Goal: Task Accomplishment & Management: Manage account settings

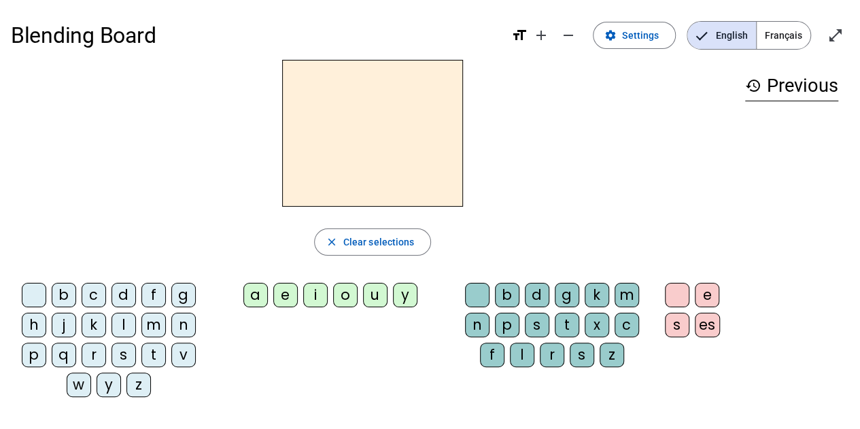
click at [71, 331] on div "j" at bounding box center [64, 325] width 24 height 24
click at [616, 44] on span at bounding box center [635, 35] width 82 height 33
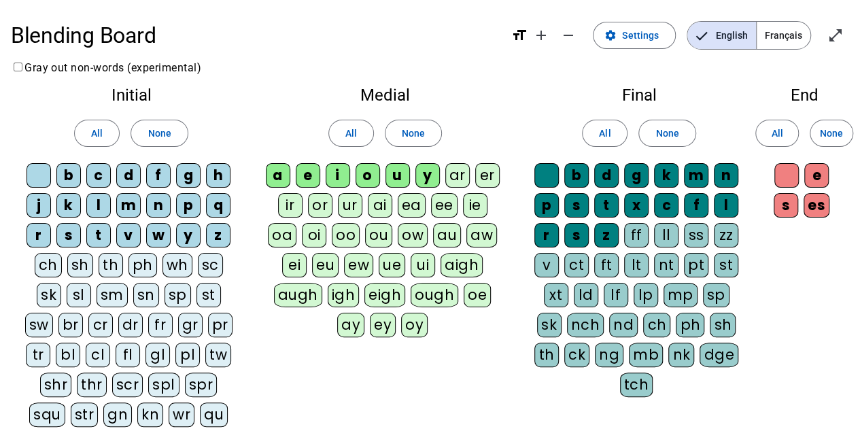
click at [433, 231] on div "au" at bounding box center [447, 235] width 28 height 24
click at [779, 40] on span "Français" at bounding box center [784, 35] width 54 height 27
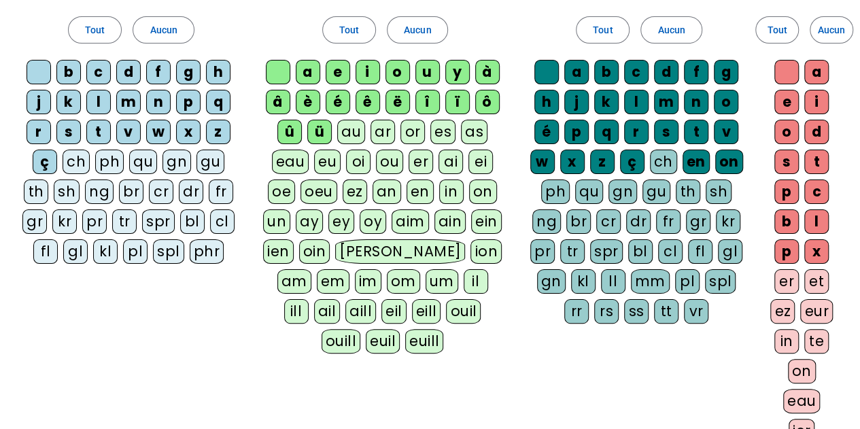
scroll to position [112, 0]
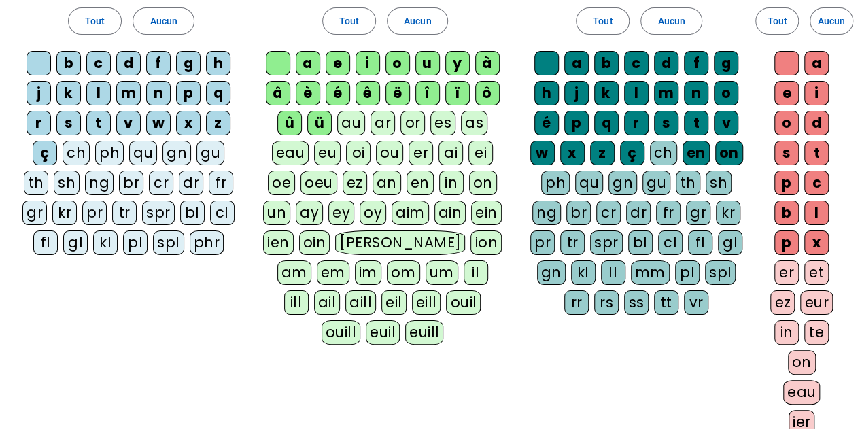
click at [299, 151] on div "eau" at bounding box center [290, 153] width 37 height 24
click at [350, 122] on div "au" at bounding box center [351, 123] width 28 height 24
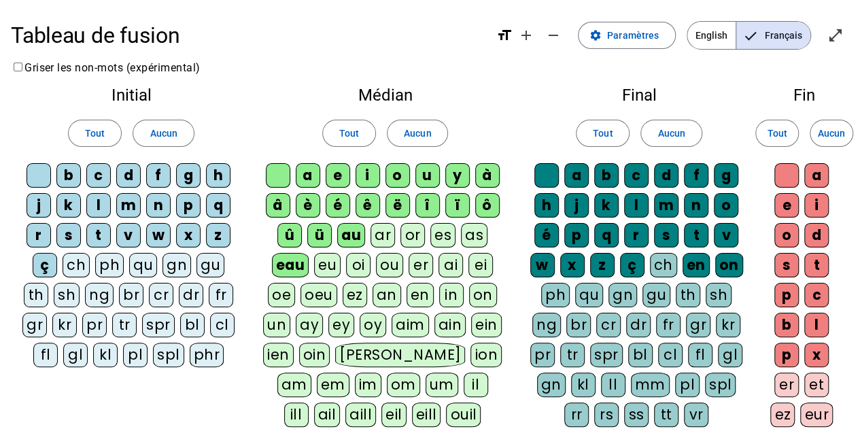
scroll to position [297, 0]
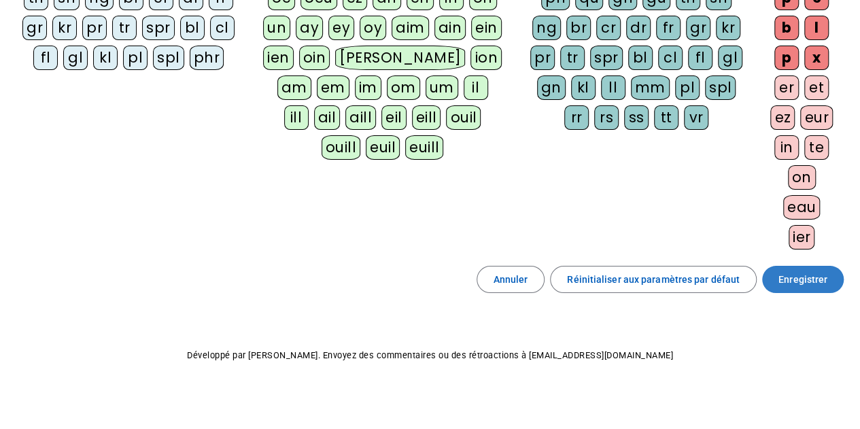
click at [821, 274] on span "Enregistrer" at bounding box center [803, 279] width 49 height 16
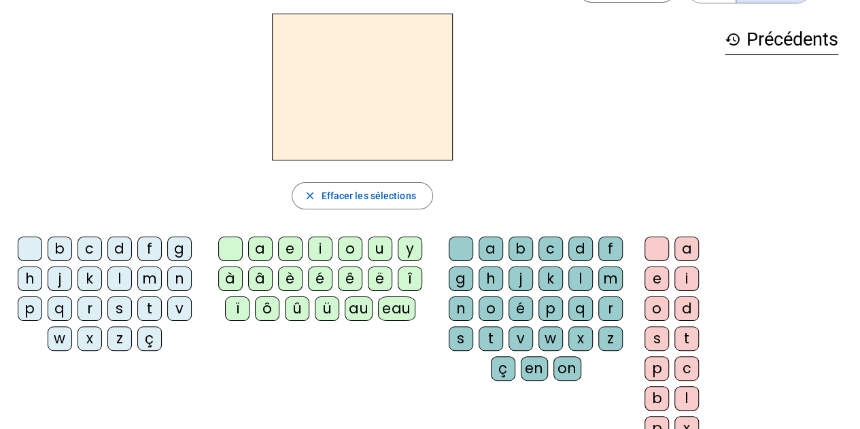
scroll to position [22, 0]
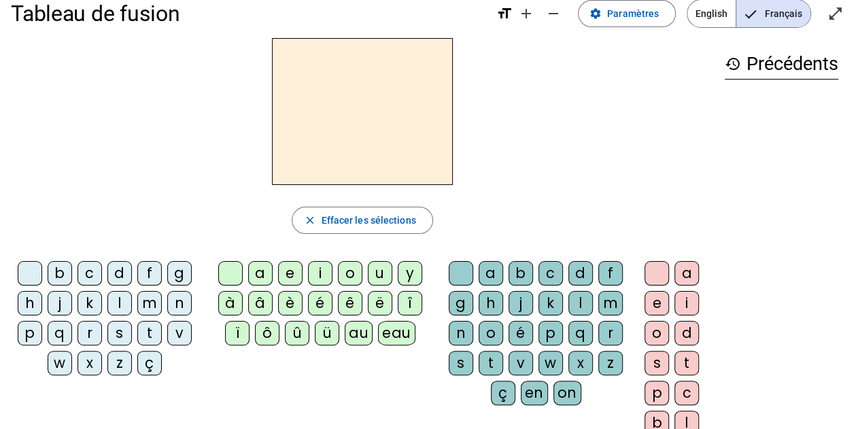
click at [60, 307] on div "j" at bounding box center [60, 303] width 24 height 24
click at [354, 333] on div "au" at bounding box center [359, 333] width 28 height 24
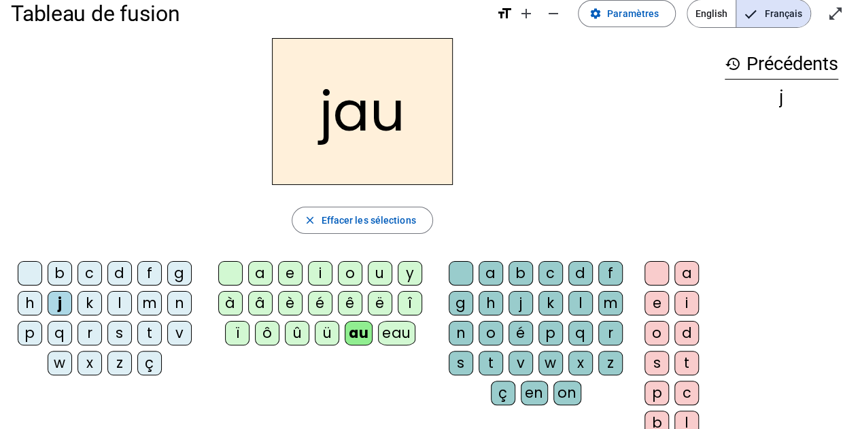
click at [462, 328] on div "n" at bounding box center [461, 333] width 24 height 24
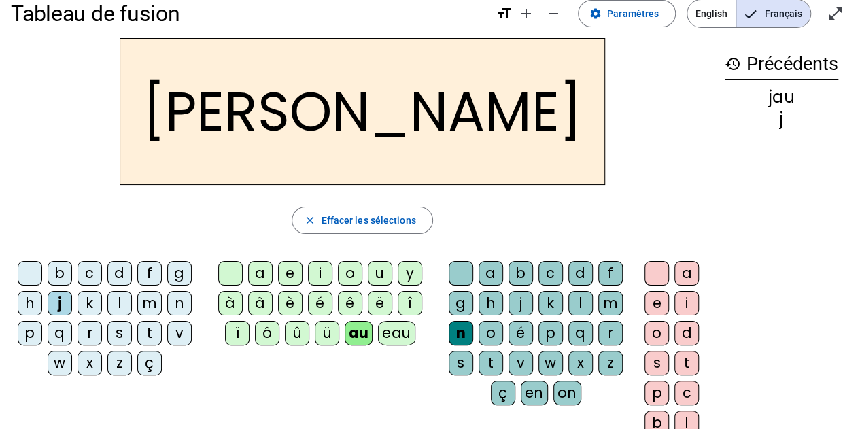
click at [654, 305] on div "e" at bounding box center [657, 303] width 24 height 24
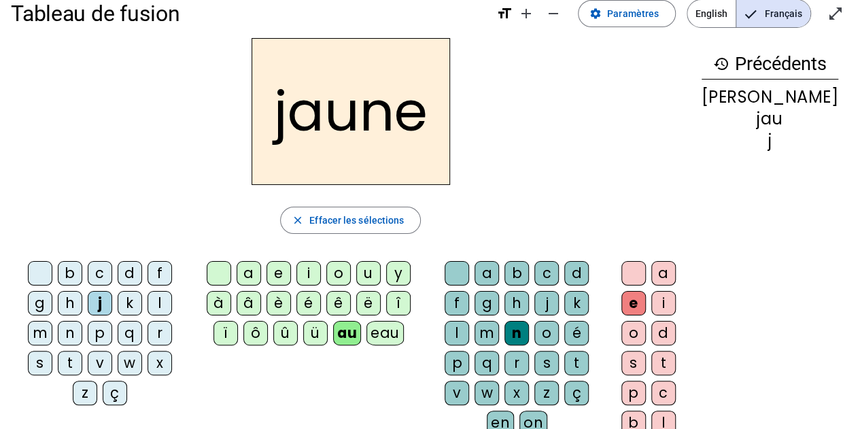
click at [88, 300] on div "j" at bounding box center [100, 303] width 24 height 24
click at [52, 321] on div "m" at bounding box center [40, 333] width 24 height 24
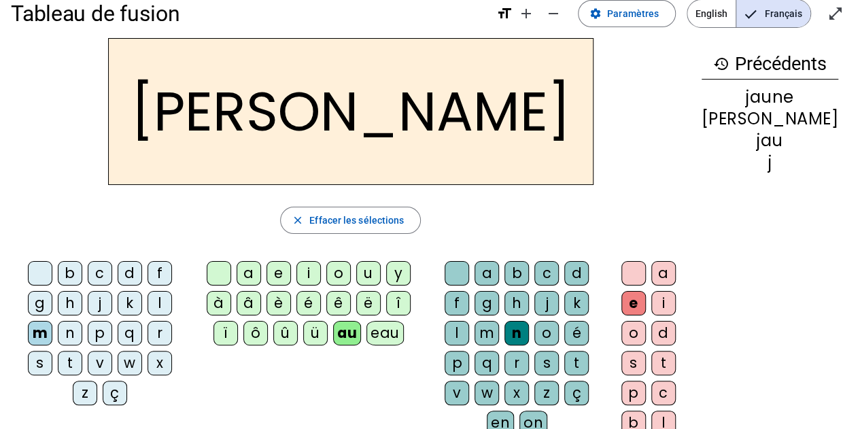
click at [469, 381] on div "v" at bounding box center [457, 393] width 24 height 24
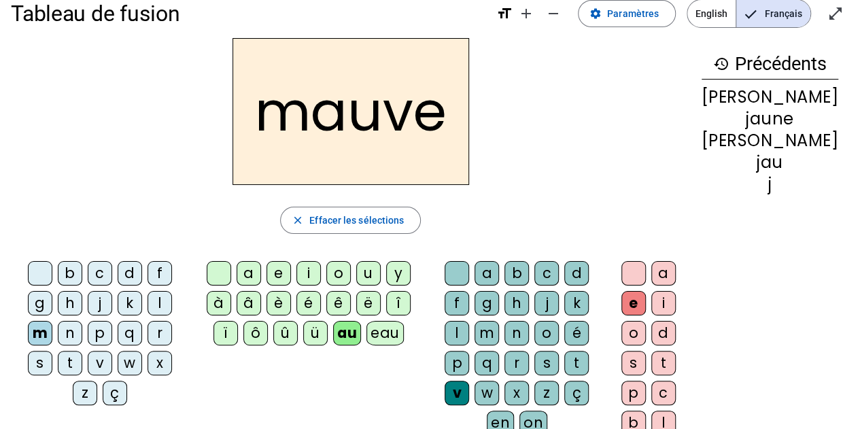
click at [499, 321] on div "m" at bounding box center [487, 333] width 24 height 24
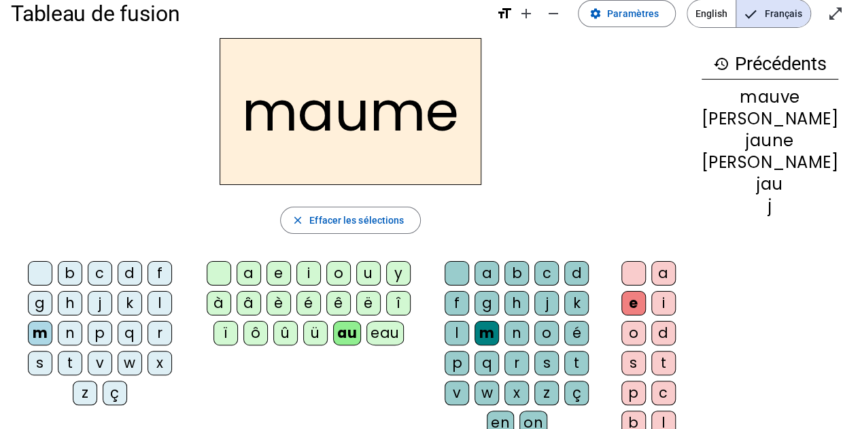
click at [88, 335] on div "p" at bounding box center [100, 333] width 24 height 24
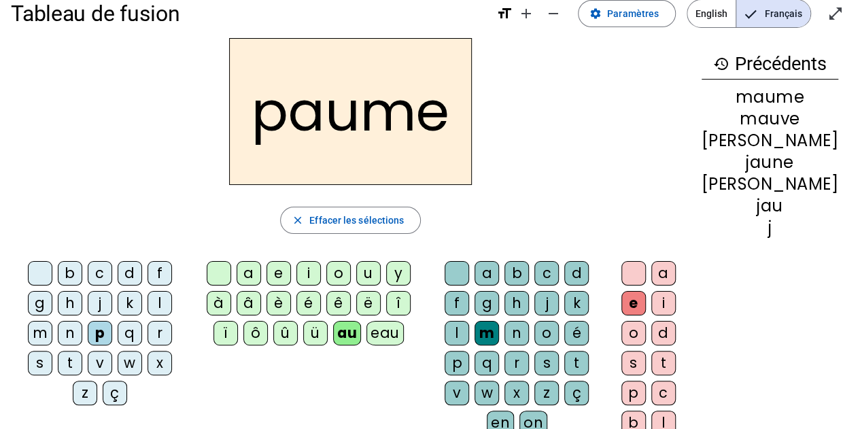
click at [388, 326] on div "eau" at bounding box center [385, 333] width 37 height 24
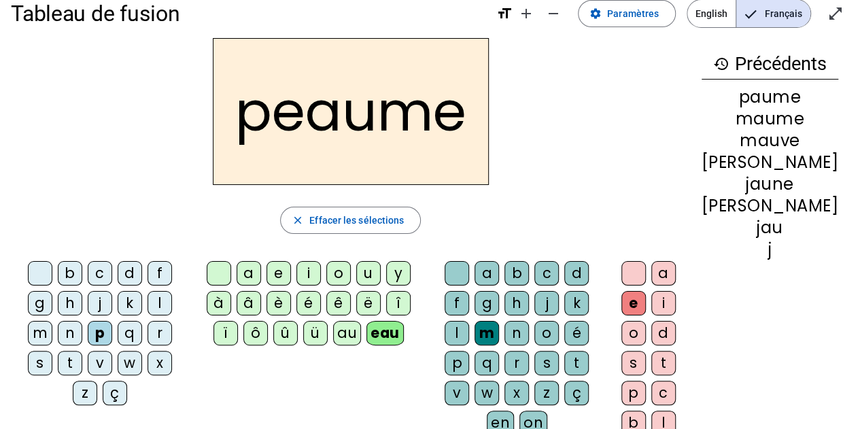
click at [88, 334] on div "p" at bounding box center [100, 333] width 24 height 24
click at [38, 270] on div at bounding box center [40, 273] width 24 height 24
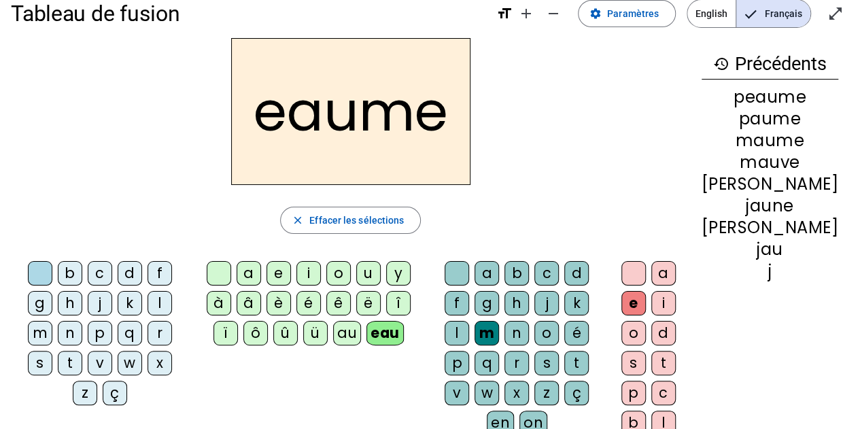
click at [499, 321] on div "m" at bounding box center [487, 333] width 24 height 24
click at [651, 269] on letter-bubble at bounding box center [637, 276] width 30 height 30
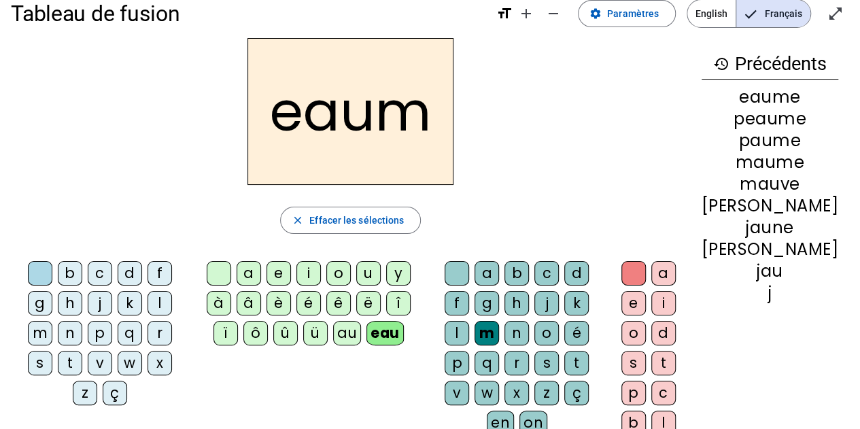
click at [465, 267] on div at bounding box center [457, 273] width 24 height 24
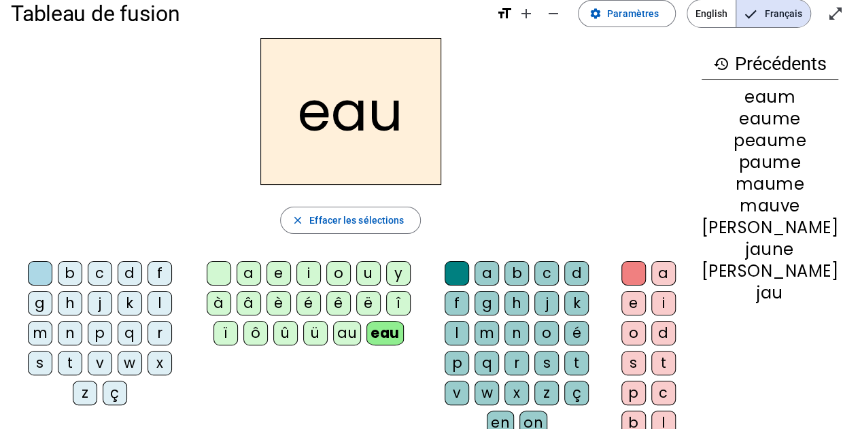
click at [91, 277] on div "c" at bounding box center [100, 273] width 24 height 24
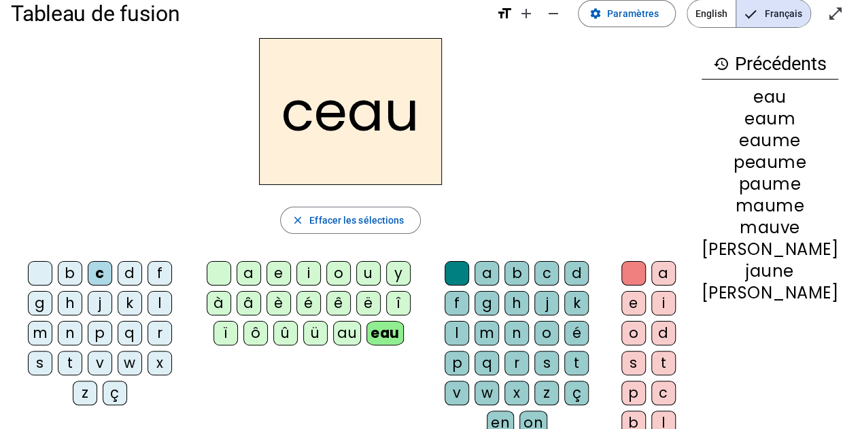
click at [258, 272] on div "a" at bounding box center [249, 273] width 24 height 24
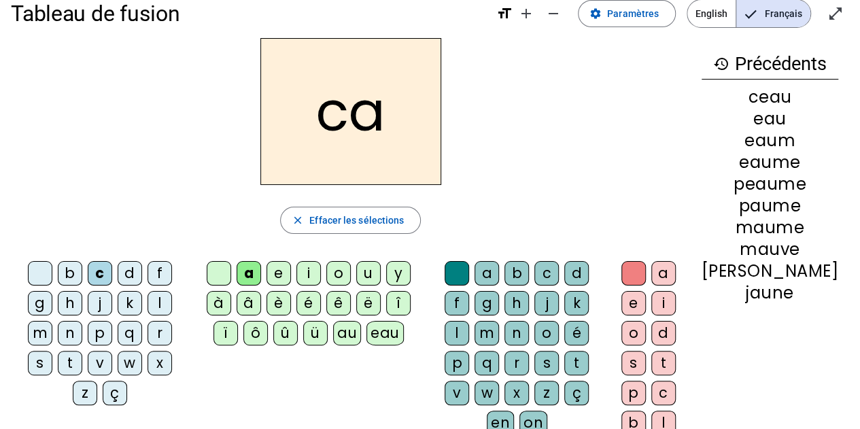
click at [574, 267] on div "d" at bounding box center [576, 273] width 24 height 24
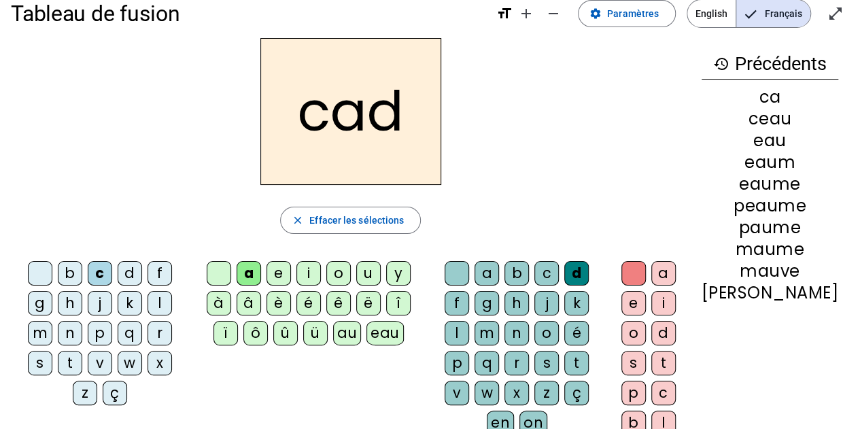
click at [395, 328] on div "eau" at bounding box center [385, 333] width 37 height 24
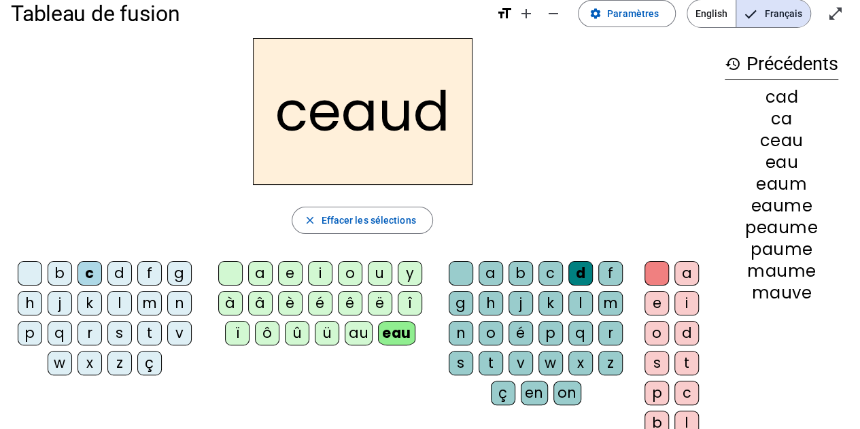
click at [465, 269] on div at bounding box center [461, 273] width 24 height 24
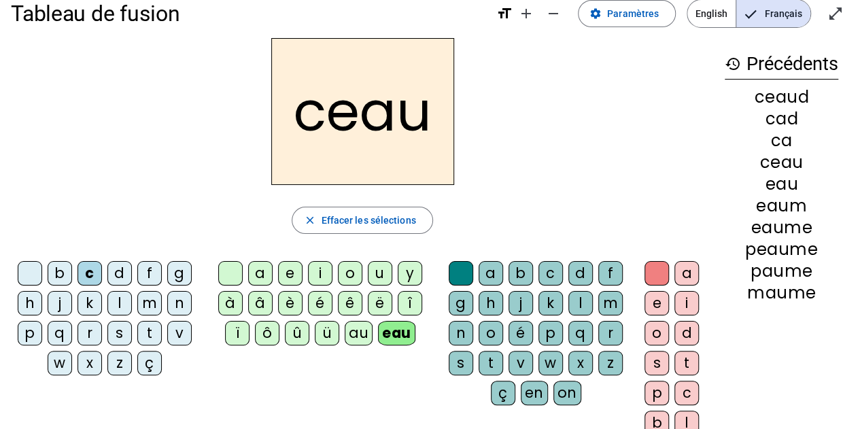
click at [352, 328] on div "au" at bounding box center [359, 333] width 28 height 24
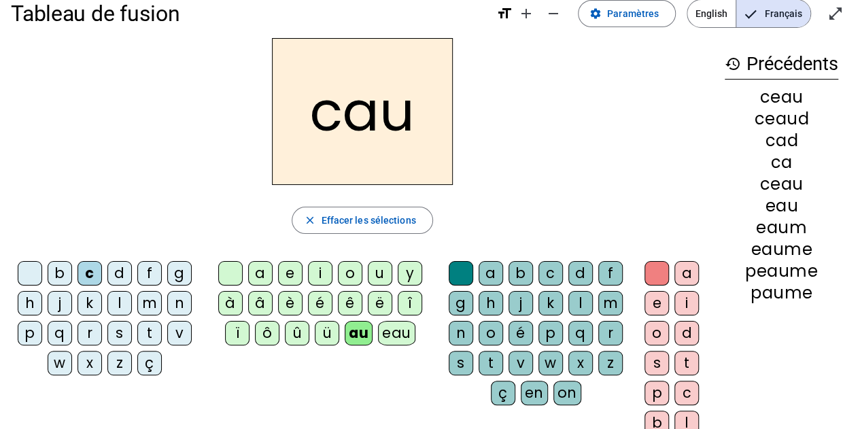
click at [117, 331] on div "s" at bounding box center [119, 333] width 24 height 24
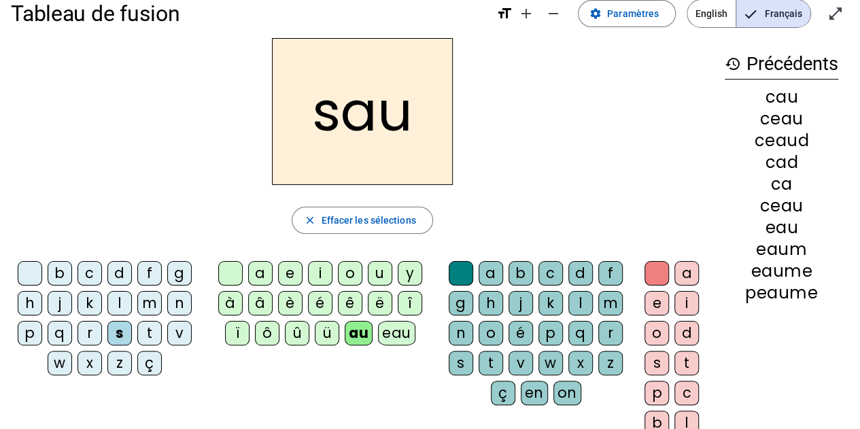
click at [523, 362] on div "v" at bounding box center [521, 363] width 24 height 24
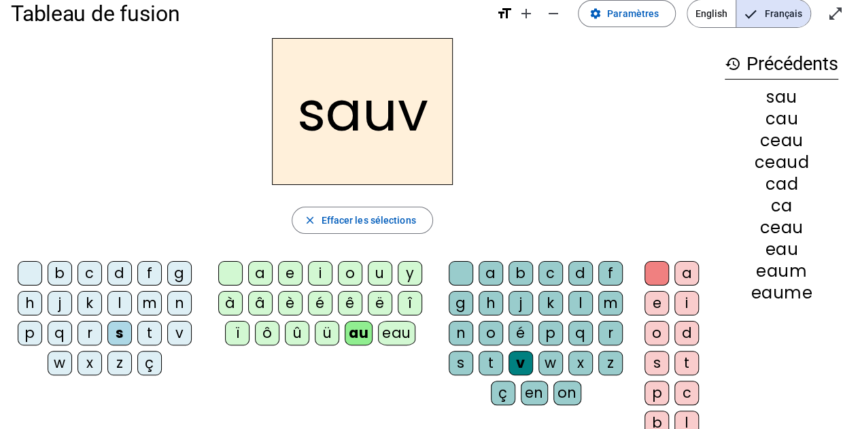
click at [658, 302] on div "e" at bounding box center [657, 303] width 24 height 24
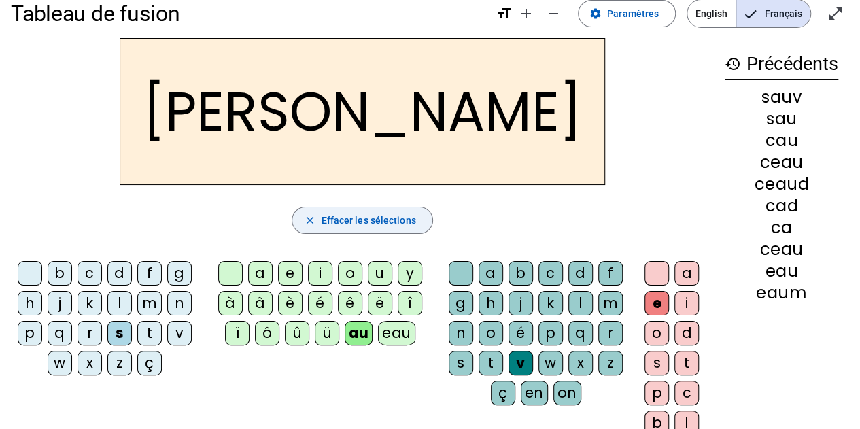
click at [394, 218] on span "Effacer les sélections" at bounding box center [368, 220] width 95 height 16
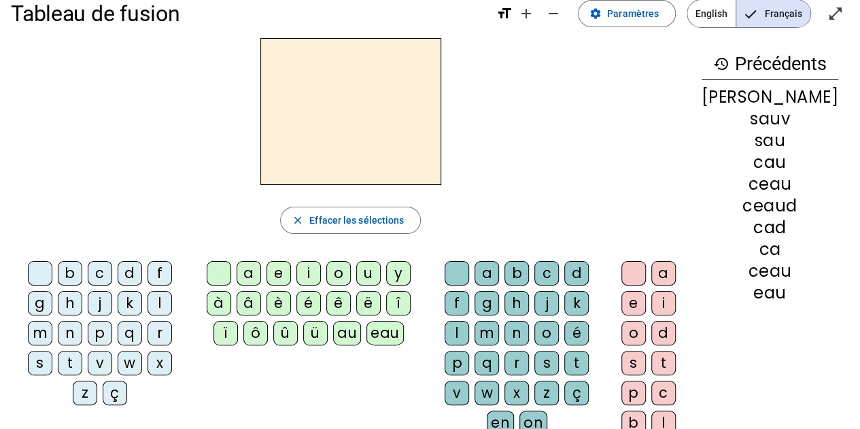
click at [59, 269] on div "b" at bounding box center [70, 273] width 24 height 24
click at [345, 270] on div "o" at bounding box center [338, 273] width 24 height 24
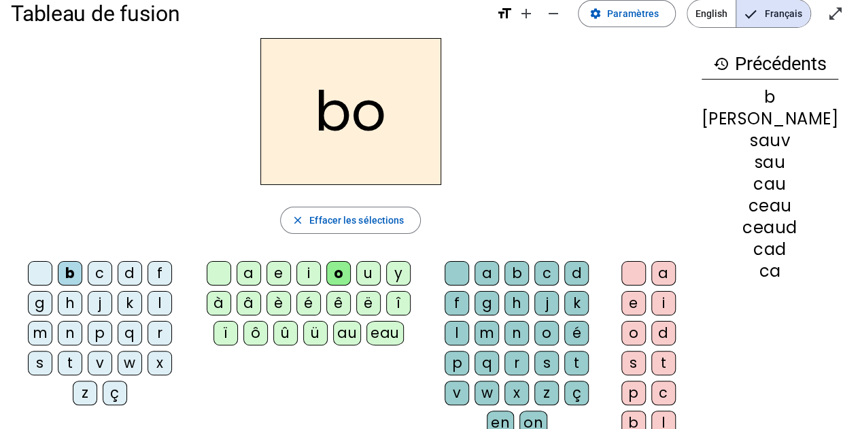
click at [358, 324] on div "au" at bounding box center [347, 333] width 28 height 24
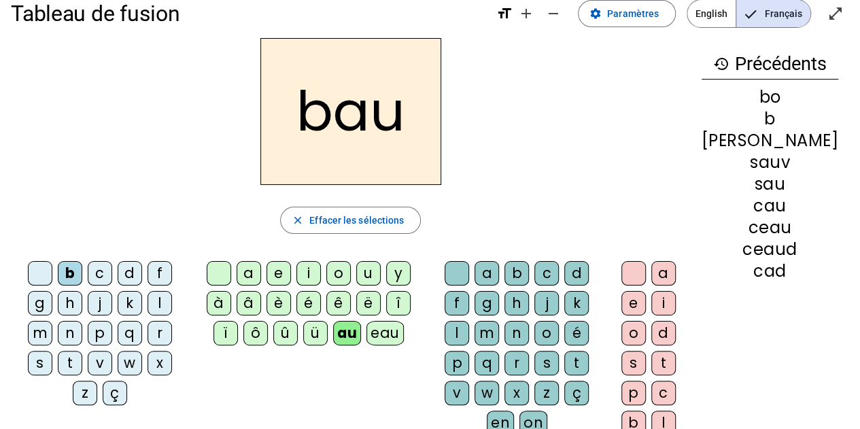
click at [339, 267] on div "o" at bounding box center [338, 273] width 24 height 24
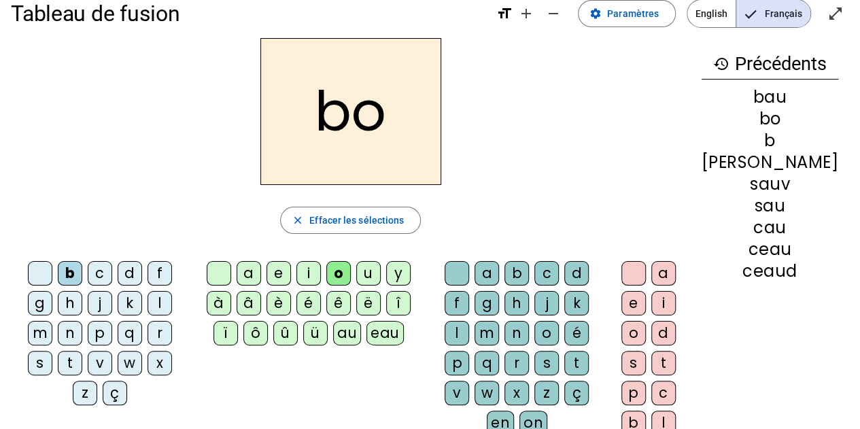
click at [347, 330] on div "au" at bounding box center [347, 333] width 28 height 24
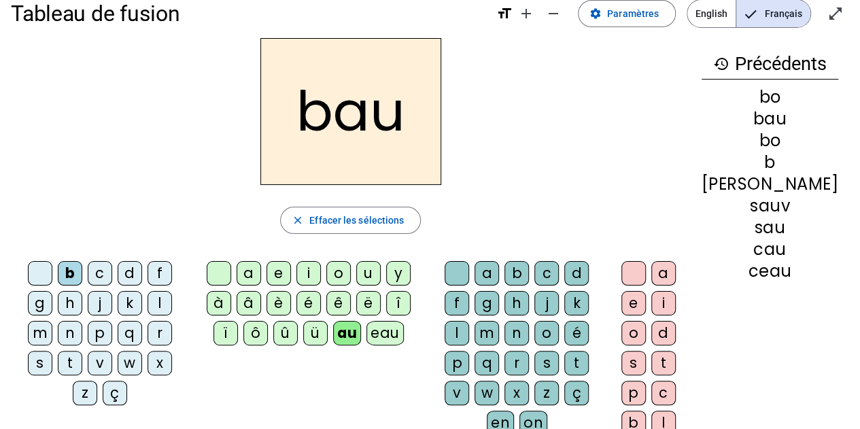
click at [392, 330] on div "eau" at bounding box center [385, 333] width 37 height 24
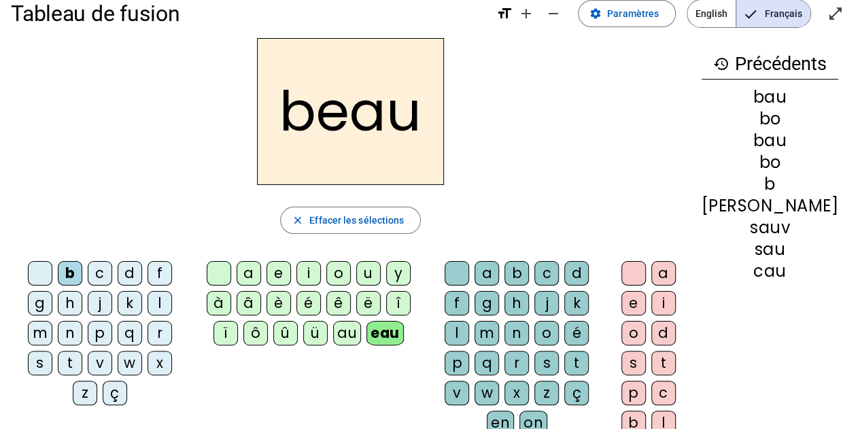
click at [350, 328] on div "au" at bounding box center [347, 333] width 28 height 24
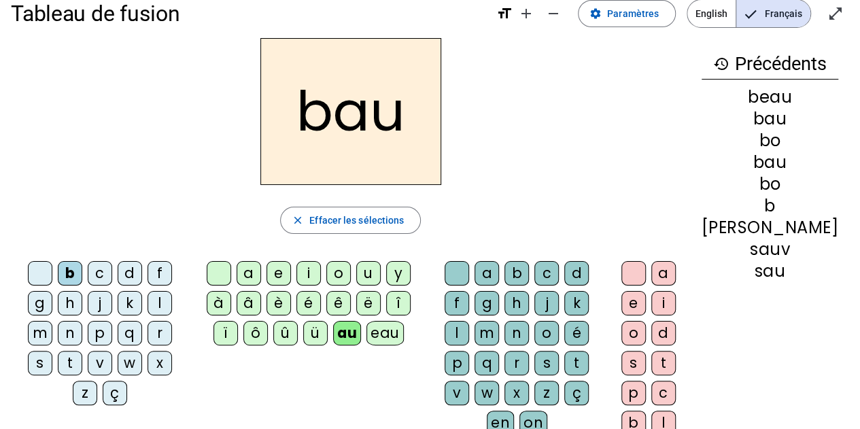
click at [499, 321] on div "m" at bounding box center [487, 333] width 24 height 24
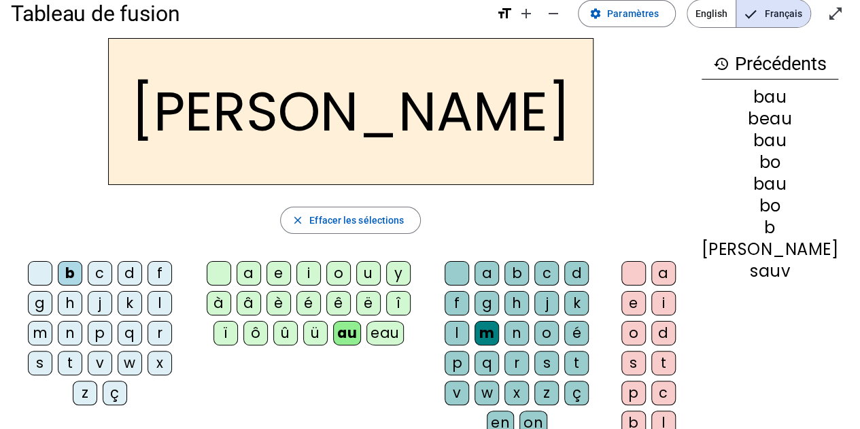
click at [52, 351] on div "s" at bounding box center [40, 363] width 24 height 24
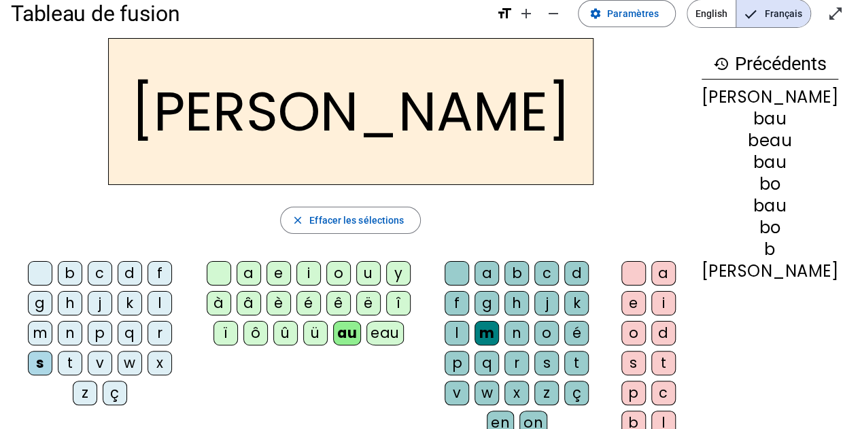
click at [564, 361] on div "t" at bounding box center [576, 363] width 24 height 24
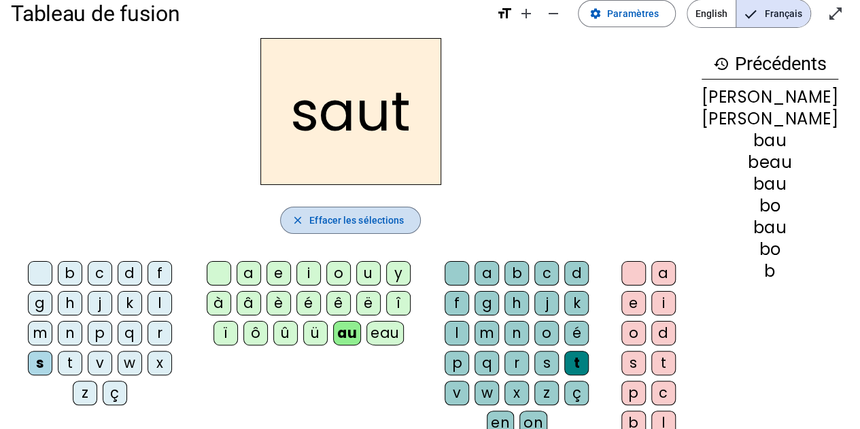
click at [364, 214] on span "Effacer les sélections" at bounding box center [356, 220] width 95 height 16
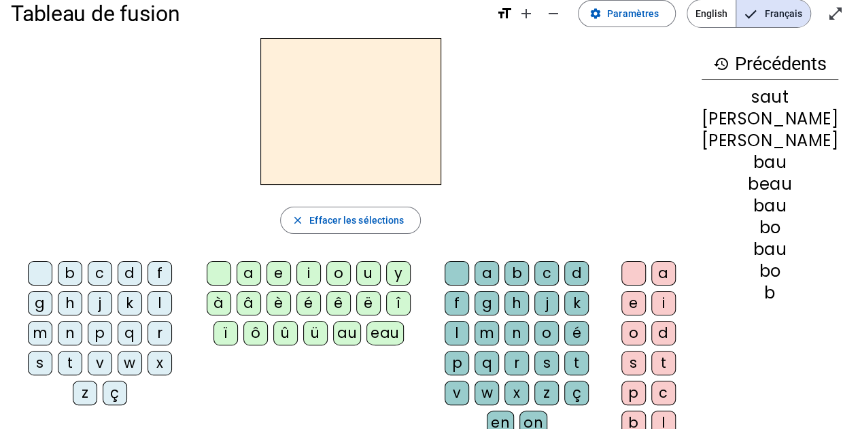
click at [52, 321] on div "m" at bounding box center [40, 333] width 24 height 24
click at [261, 269] on div "a" at bounding box center [249, 273] width 24 height 24
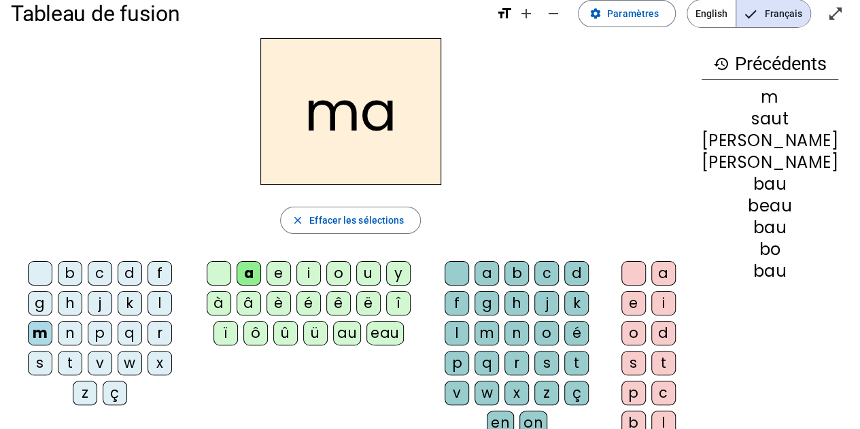
click at [358, 330] on div "au" at bounding box center [347, 333] width 28 height 24
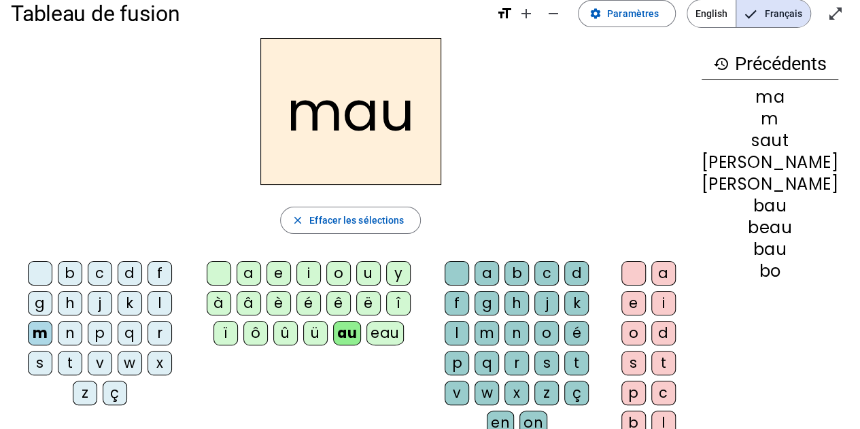
click at [469, 381] on div "v" at bounding box center [457, 393] width 24 height 24
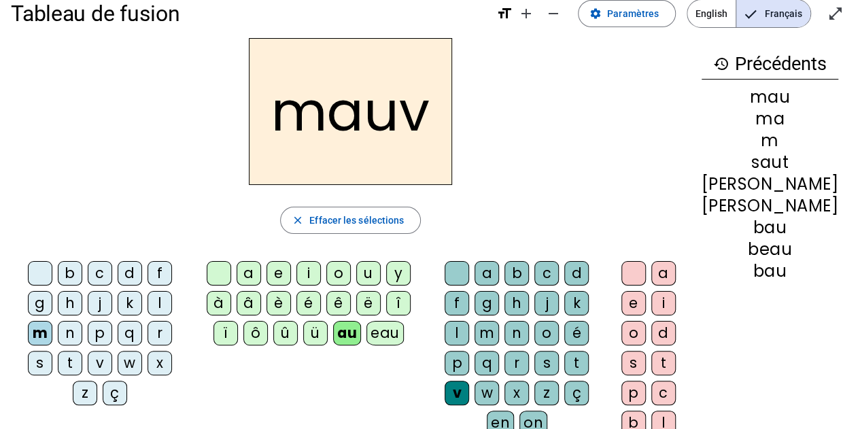
click at [52, 351] on div "s" at bounding box center [40, 363] width 24 height 24
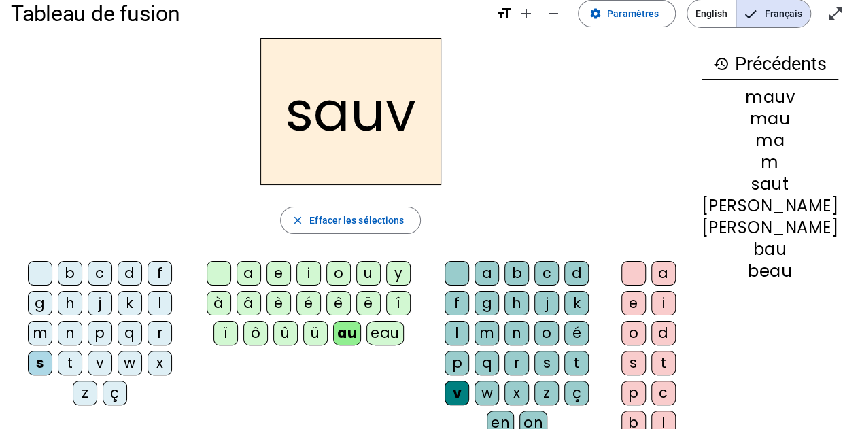
click at [564, 354] on div "t" at bounding box center [576, 363] width 24 height 24
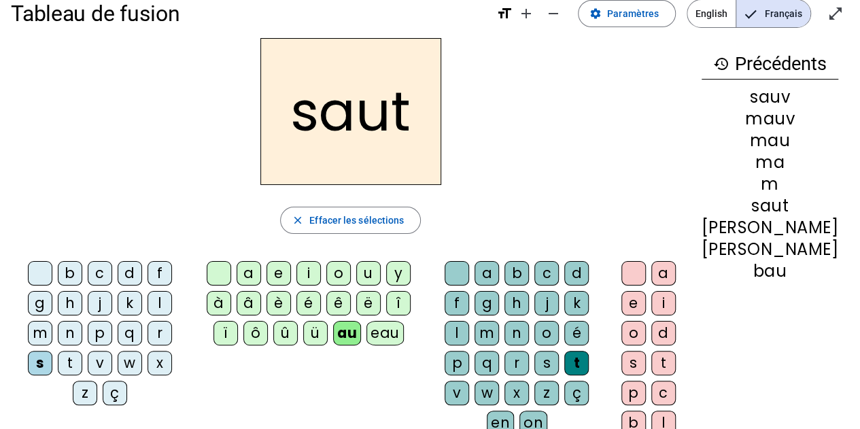
click at [403, 333] on div "eau" at bounding box center [385, 333] width 37 height 24
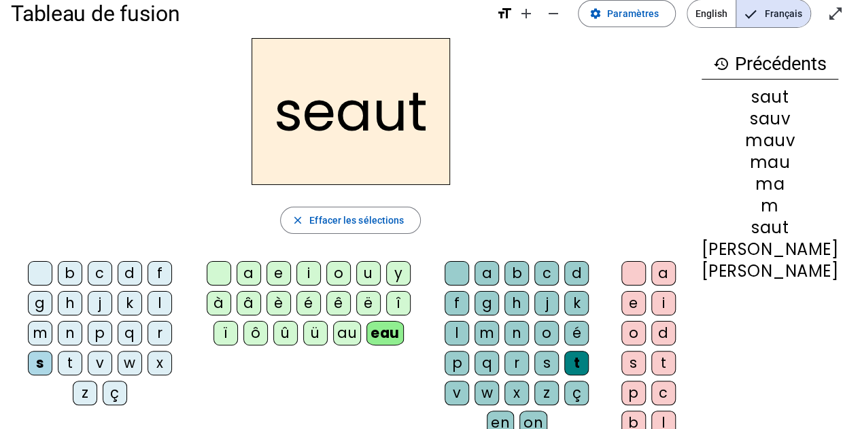
click at [389, 340] on div "eau" at bounding box center [385, 333] width 37 height 24
click at [395, 216] on span "Effacer les sélections" at bounding box center [356, 220] width 95 height 16
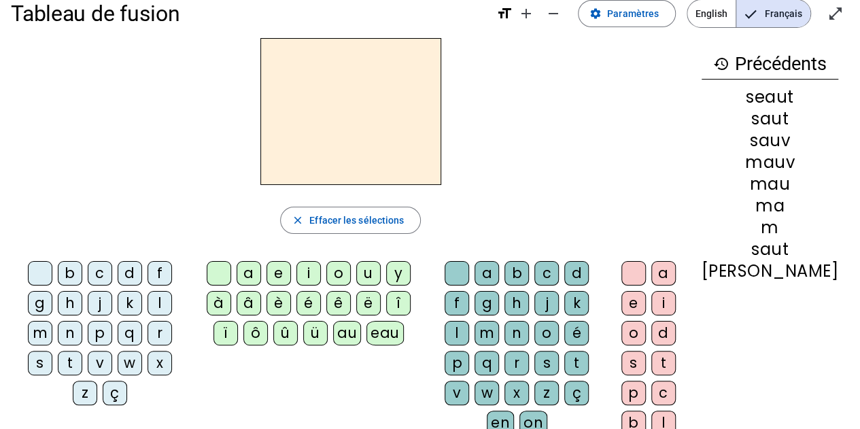
click at [65, 273] on div "b" at bounding box center [70, 273] width 24 height 24
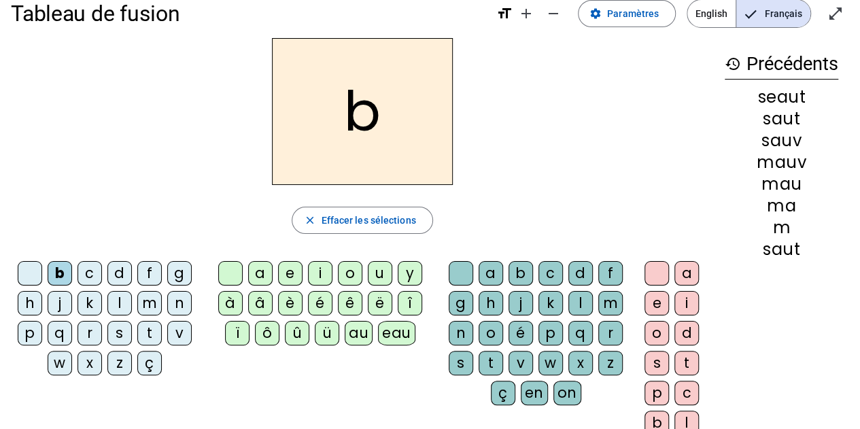
click at [410, 330] on div "eau" at bounding box center [396, 333] width 37 height 24
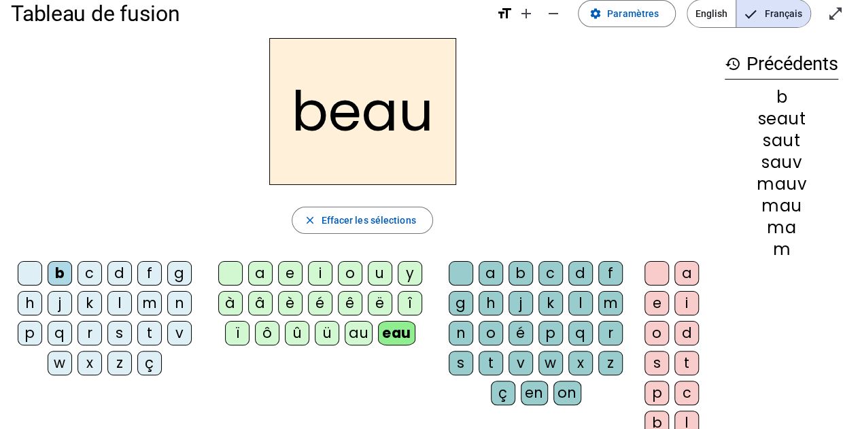
click at [118, 337] on div "s" at bounding box center [119, 333] width 24 height 24
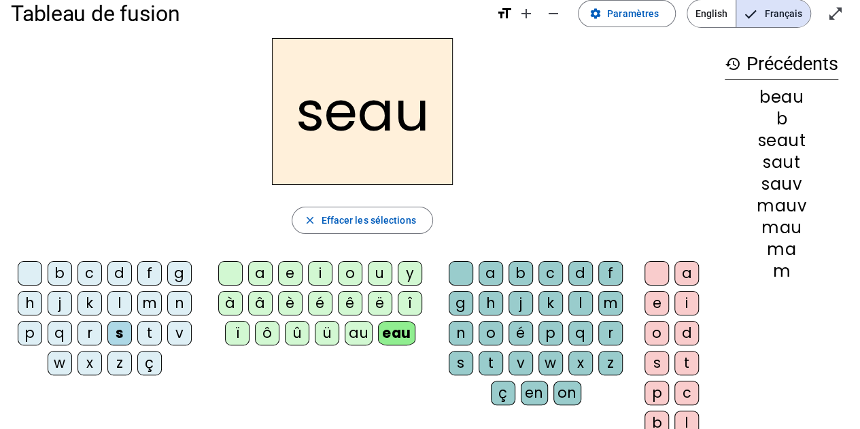
click at [352, 328] on div "au" at bounding box center [359, 333] width 28 height 24
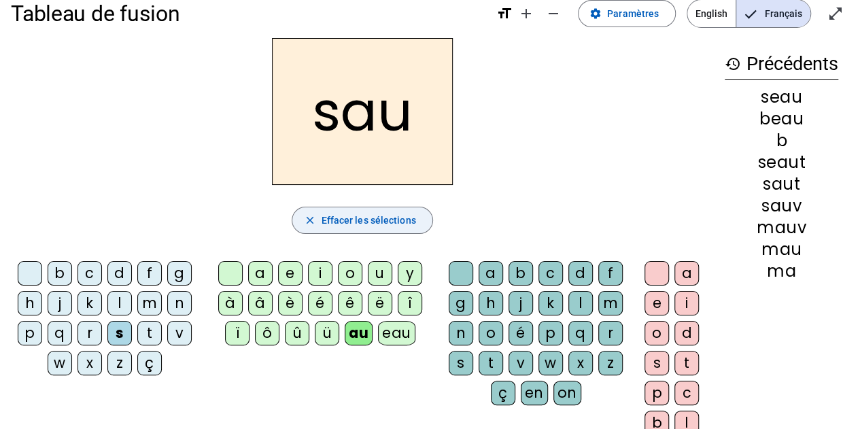
click at [355, 220] on span "Effacer les sélections" at bounding box center [368, 220] width 95 height 16
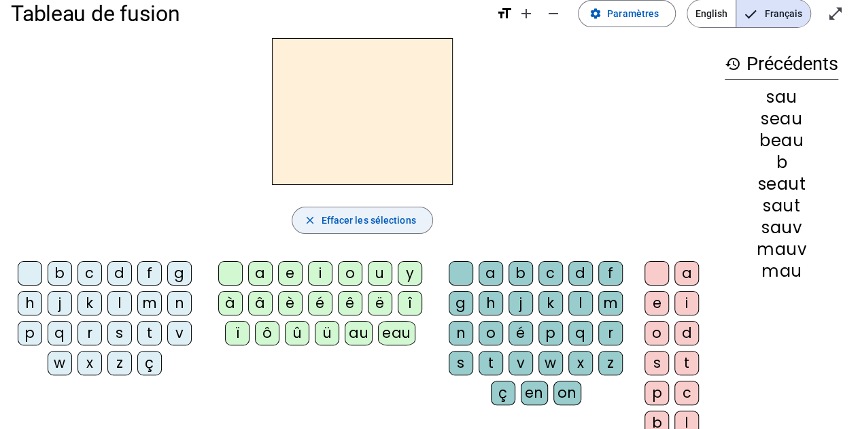
click at [355, 220] on span "Effacer les sélections" at bounding box center [368, 220] width 95 height 16
click at [290, 304] on div "è" at bounding box center [290, 303] width 24 height 24
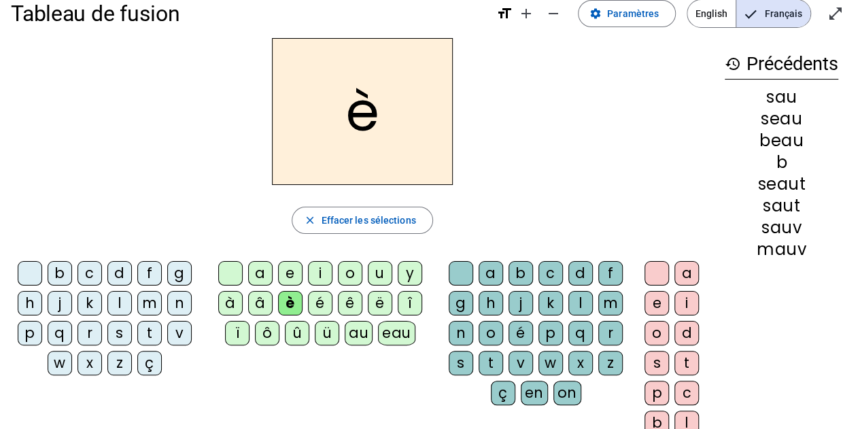
click at [356, 301] on div "ê" at bounding box center [350, 303] width 24 height 24
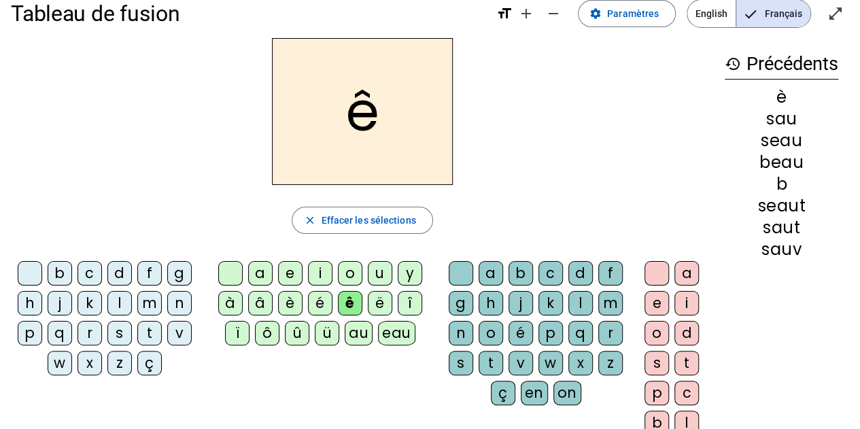
click at [54, 274] on div "b" at bounding box center [60, 273] width 24 height 24
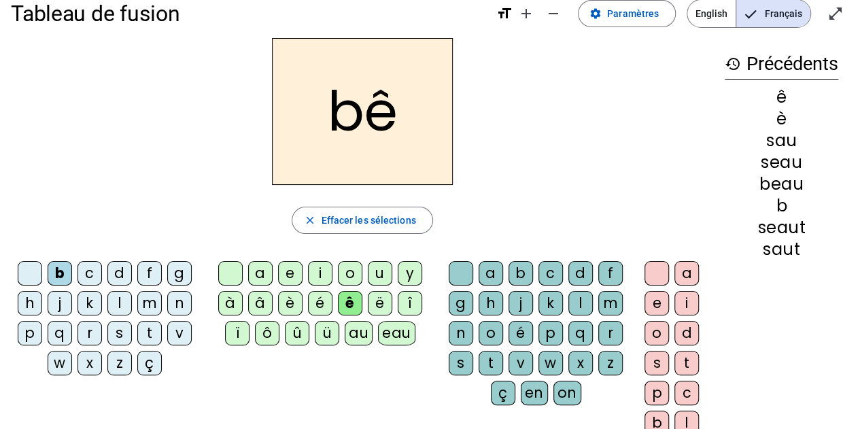
click at [494, 356] on div "t" at bounding box center [491, 363] width 24 height 24
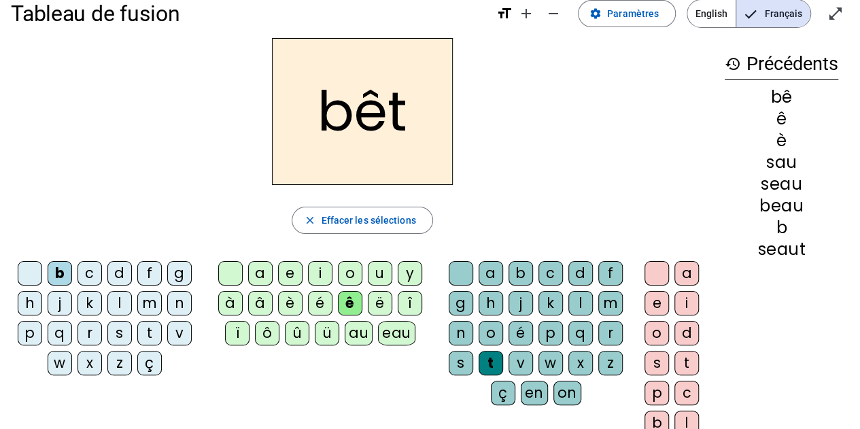
click at [653, 300] on div "e" at bounding box center [657, 303] width 24 height 24
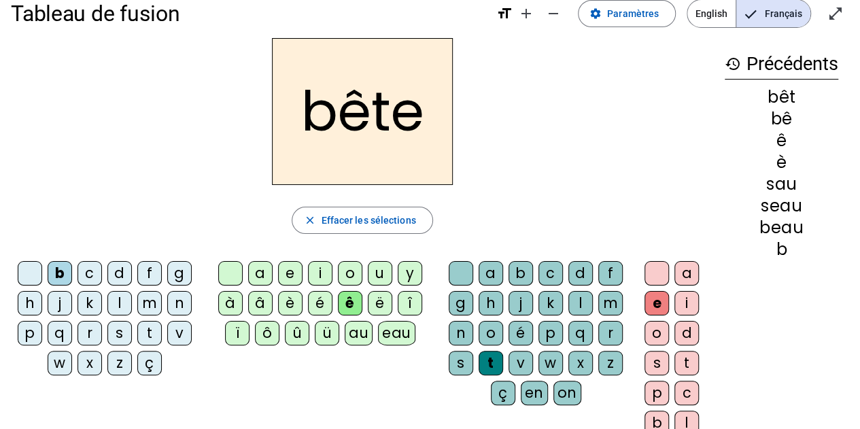
click at [151, 333] on div "t" at bounding box center [149, 333] width 24 height 24
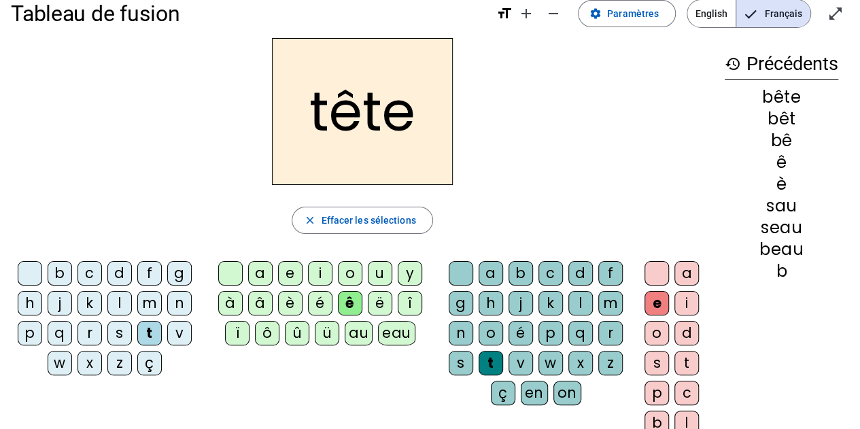
click at [151, 279] on div "f" at bounding box center [149, 273] width 24 height 24
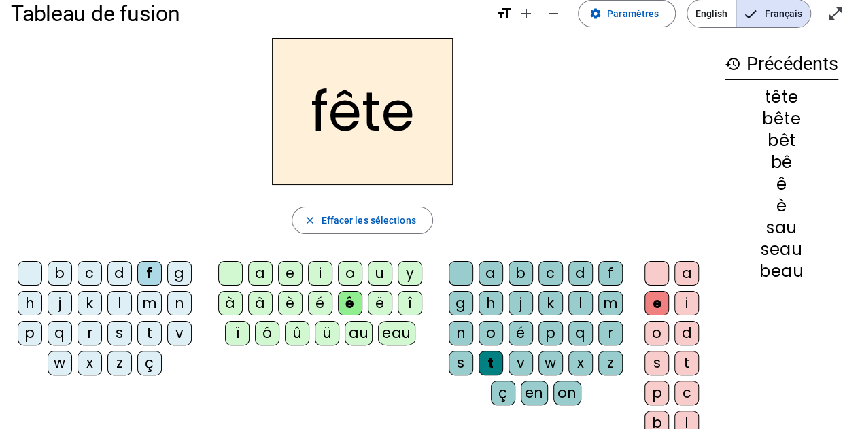
click at [296, 303] on div "è" at bounding box center [290, 303] width 24 height 24
click at [27, 333] on div "p" at bounding box center [30, 333] width 24 height 24
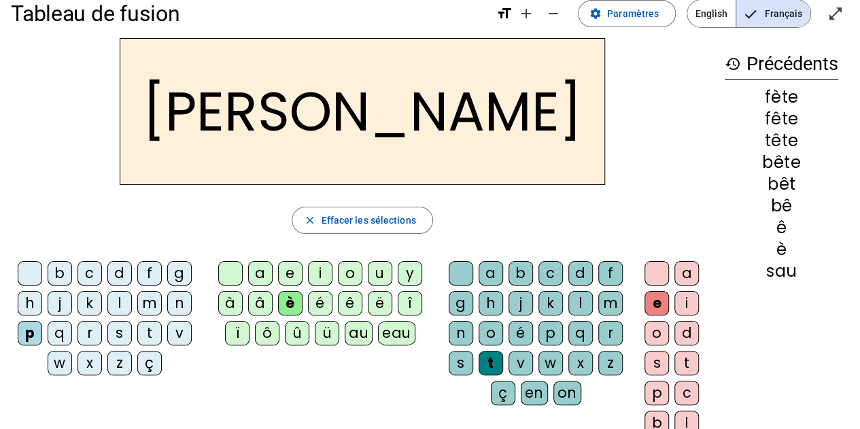
click at [609, 331] on div "r" at bounding box center [610, 333] width 24 height 24
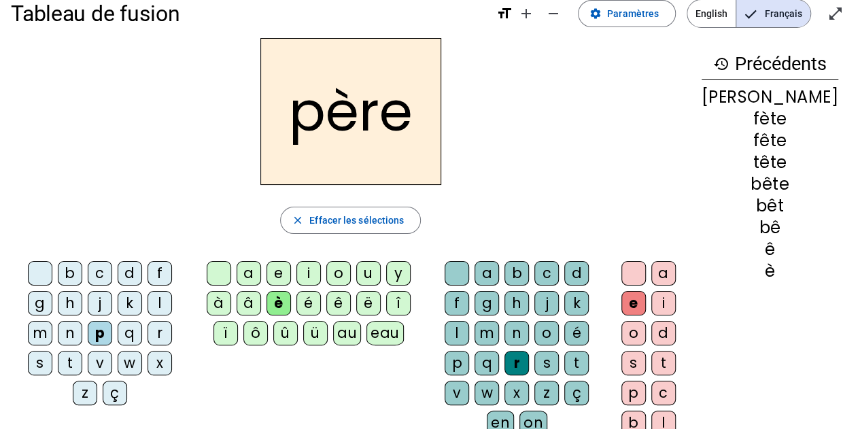
click at [148, 276] on div "f" at bounding box center [160, 273] width 24 height 24
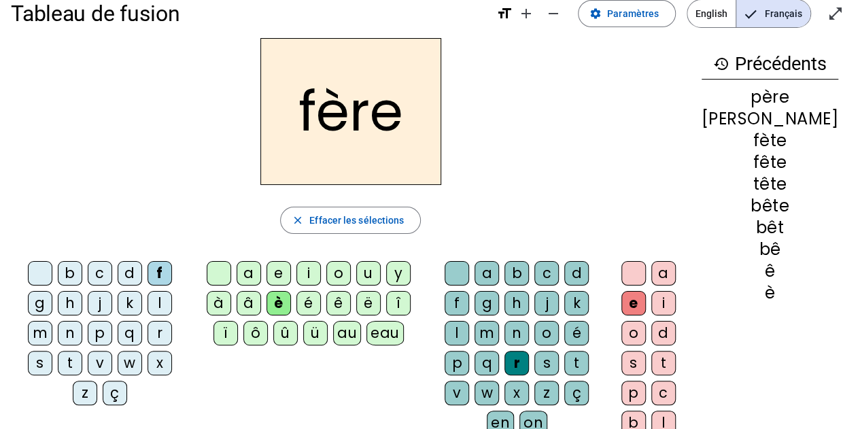
click at [122, 273] on div "d" at bounding box center [130, 273] width 24 height 24
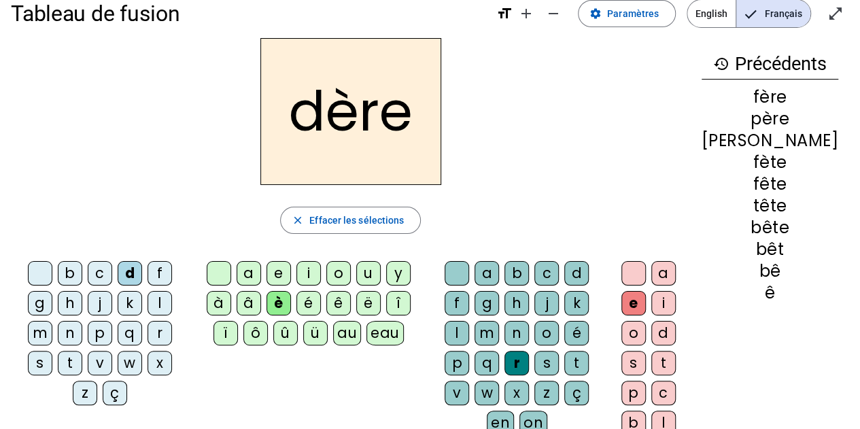
click at [564, 356] on div "t" at bounding box center [576, 363] width 24 height 24
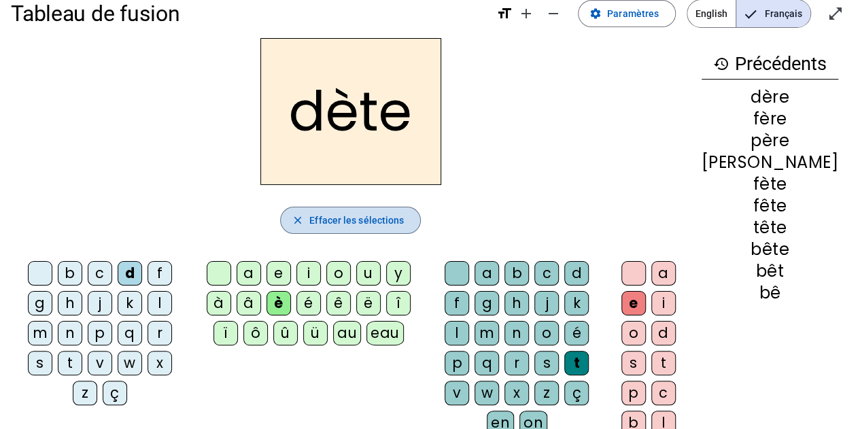
click at [380, 224] on span "Effacer les sélections" at bounding box center [356, 220] width 95 height 16
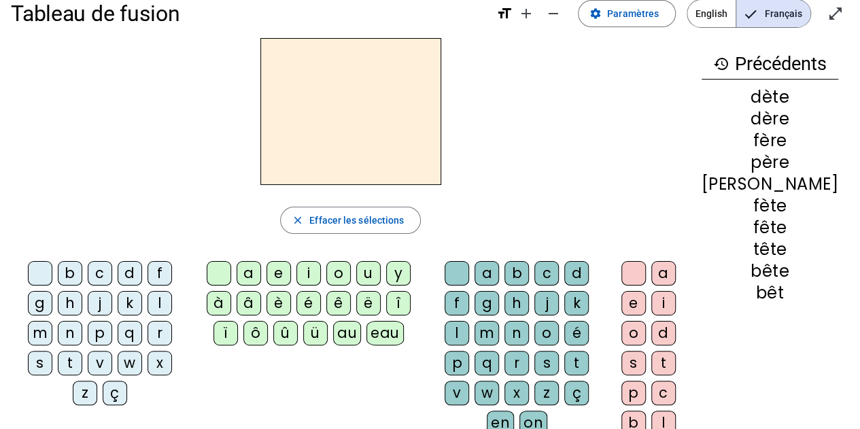
click at [82, 321] on div "n" at bounding box center [70, 333] width 24 height 24
click at [347, 301] on div "ê" at bounding box center [338, 303] width 24 height 24
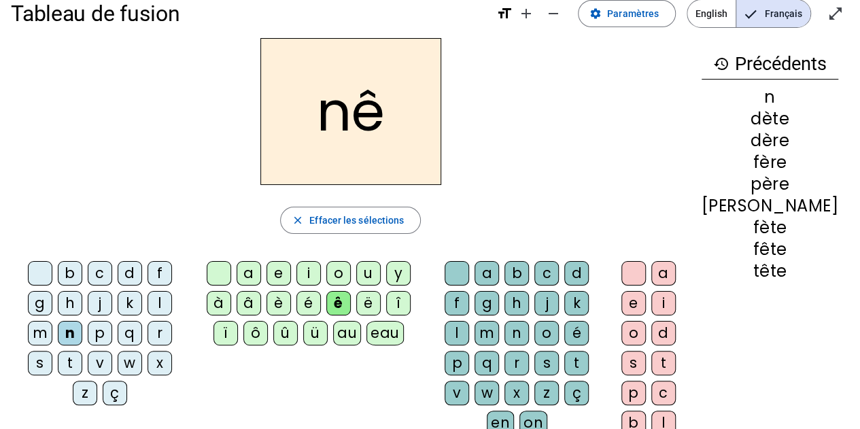
click at [564, 356] on div "t" at bounding box center [576, 363] width 24 height 24
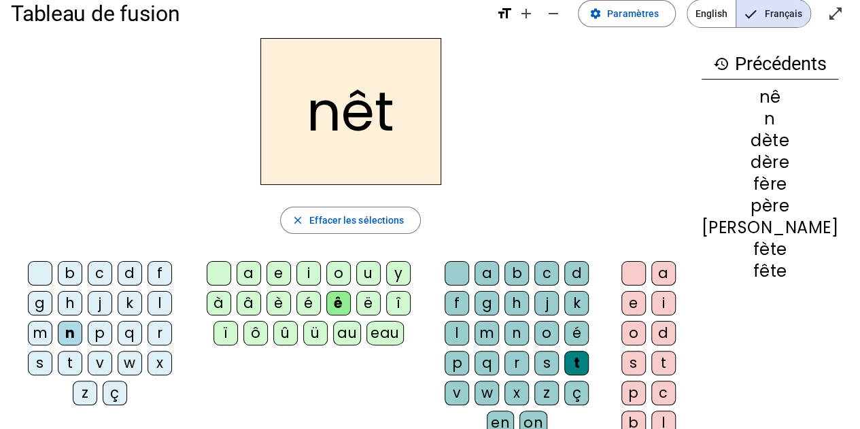
click at [460, 278] on div at bounding box center [457, 273] width 24 height 24
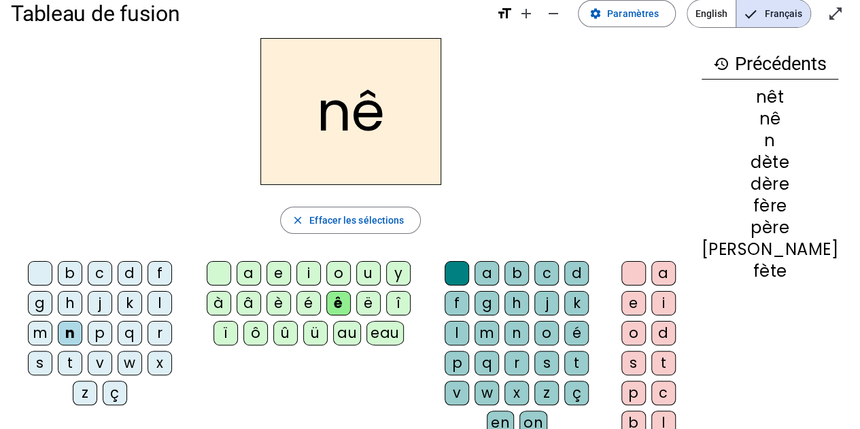
click at [52, 351] on div "s" at bounding box center [40, 363] width 24 height 24
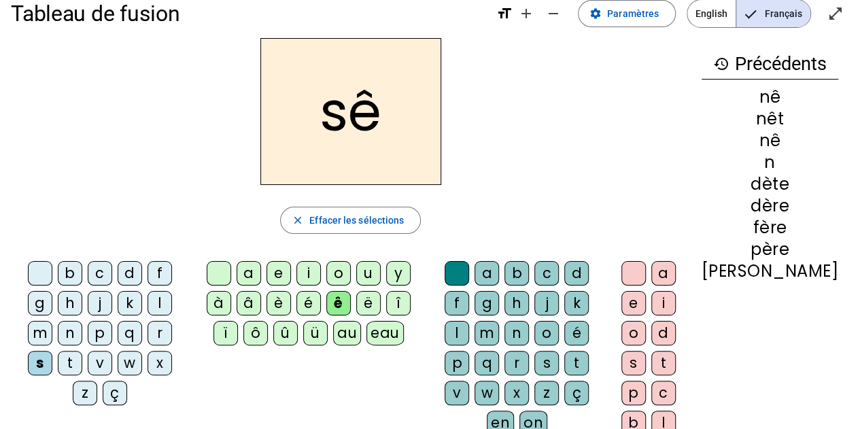
click at [99, 271] on div "c" at bounding box center [100, 273] width 24 height 24
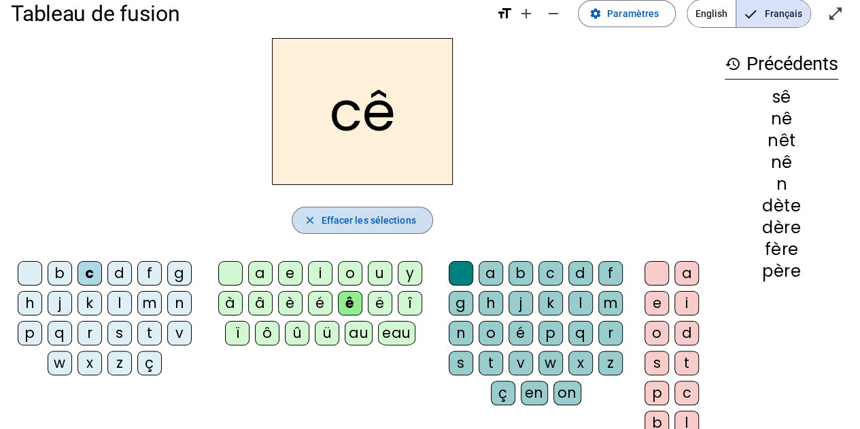
click at [366, 214] on span "Effacer les sélections" at bounding box center [368, 220] width 95 height 16
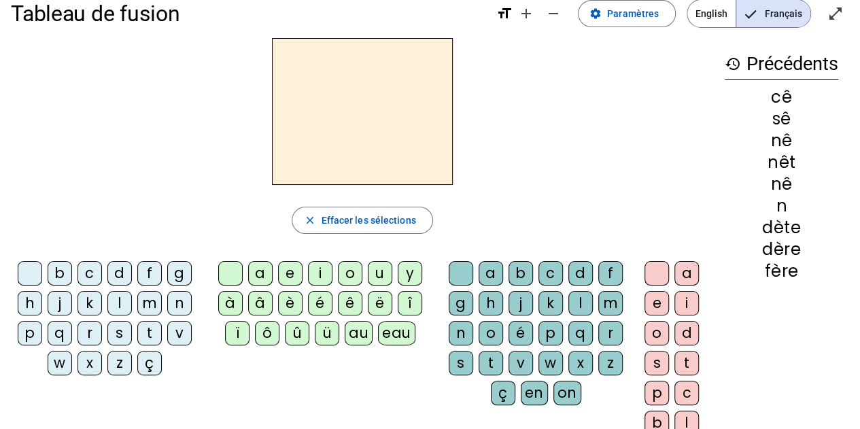
click at [121, 331] on div "s" at bounding box center [119, 333] width 24 height 24
click at [293, 267] on div "e" at bounding box center [290, 273] width 24 height 24
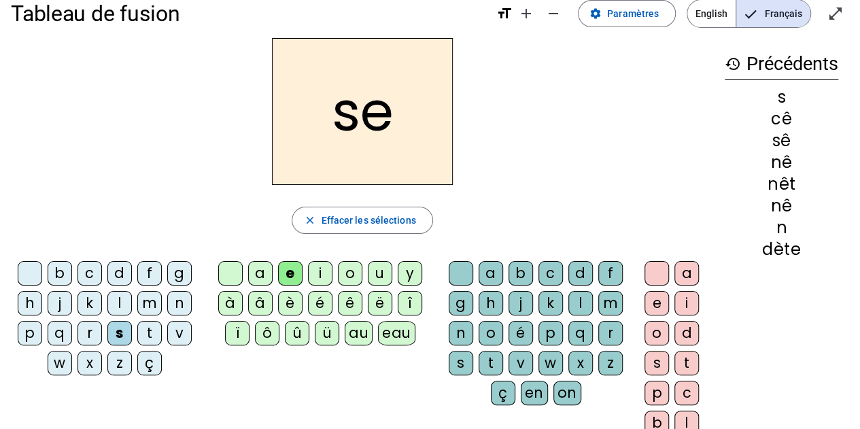
click at [555, 335] on div "p" at bounding box center [551, 333] width 24 height 24
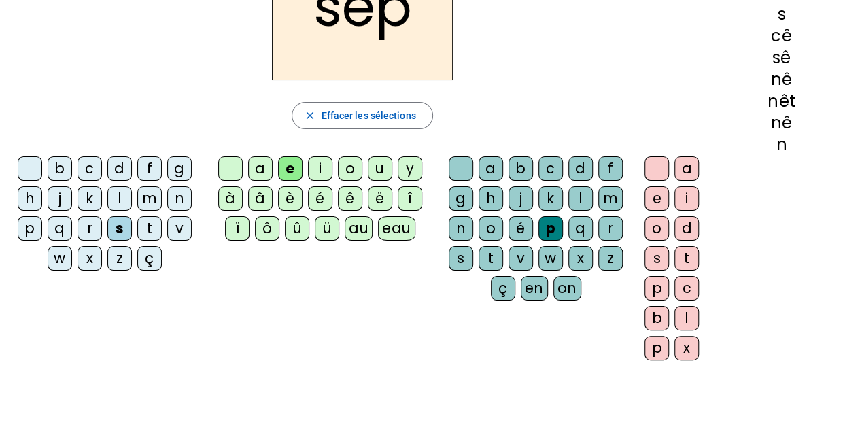
scroll to position [0, 0]
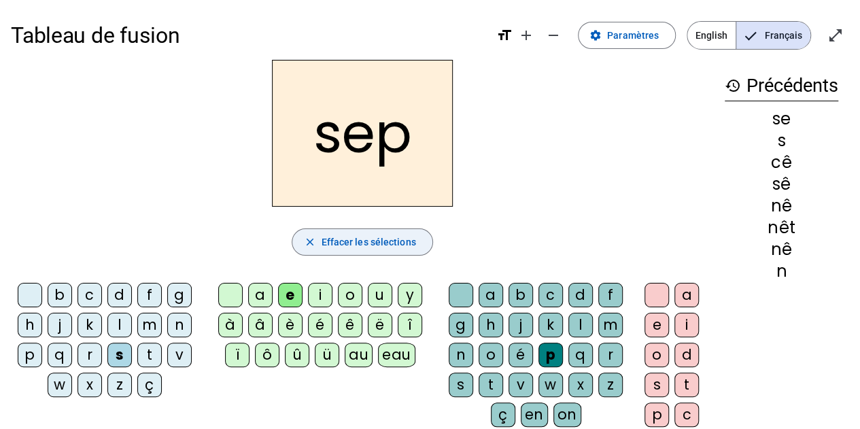
click at [329, 240] on span "Effacer les sélections" at bounding box center [368, 242] width 95 height 16
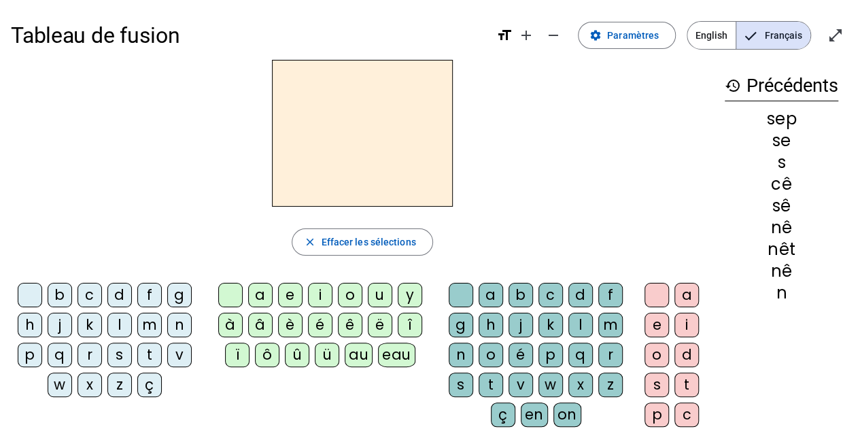
click at [68, 298] on div "b" at bounding box center [60, 295] width 24 height 24
click at [343, 329] on div "ê" at bounding box center [350, 325] width 24 height 24
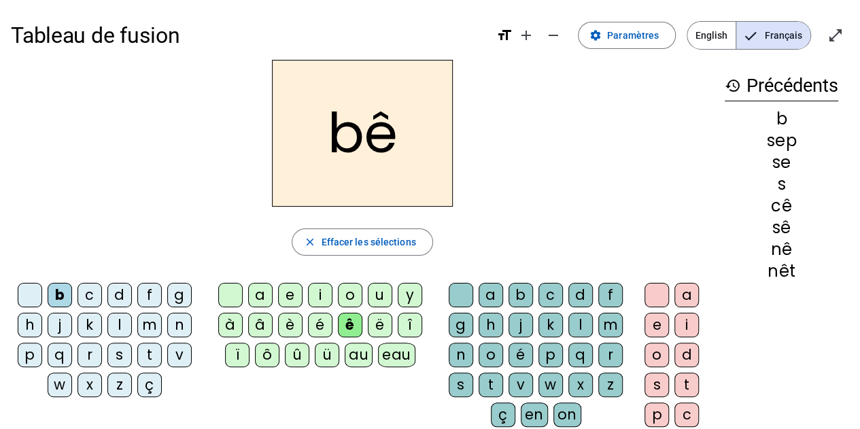
click at [143, 330] on div "m" at bounding box center [149, 325] width 24 height 24
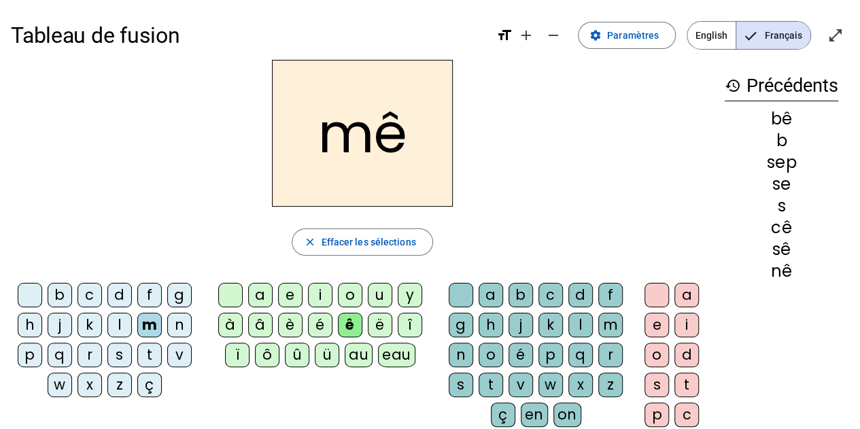
click at [86, 358] on div "r" at bounding box center [90, 355] width 24 height 24
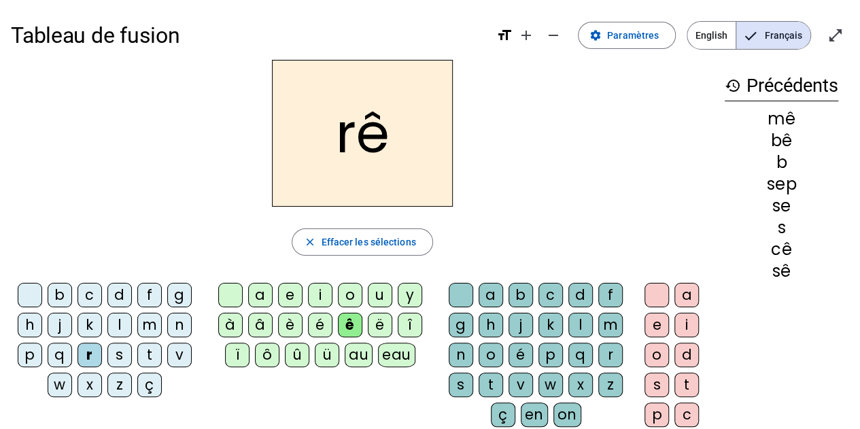
click at [175, 326] on div "n" at bounding box center [179, 325] width 24 height 24
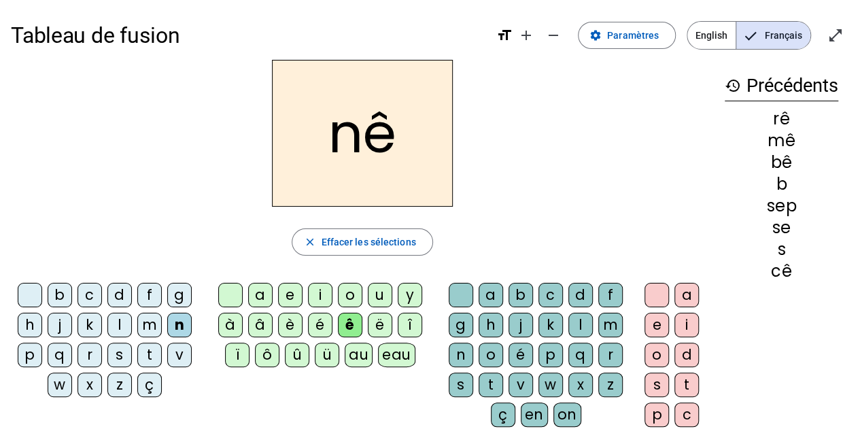
click at [90, 350] on div "r" at bounding box center [90, 355] width 24 height 24
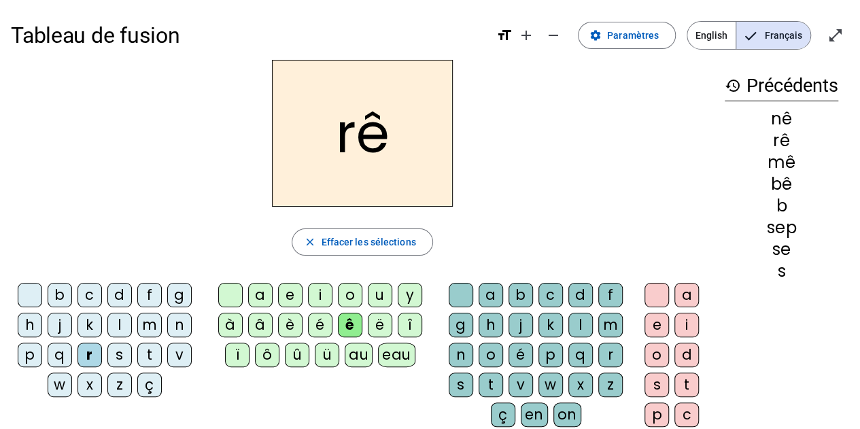
click at [116, 292] on div "d" at bounding box center [119, 295] width 24 height 24
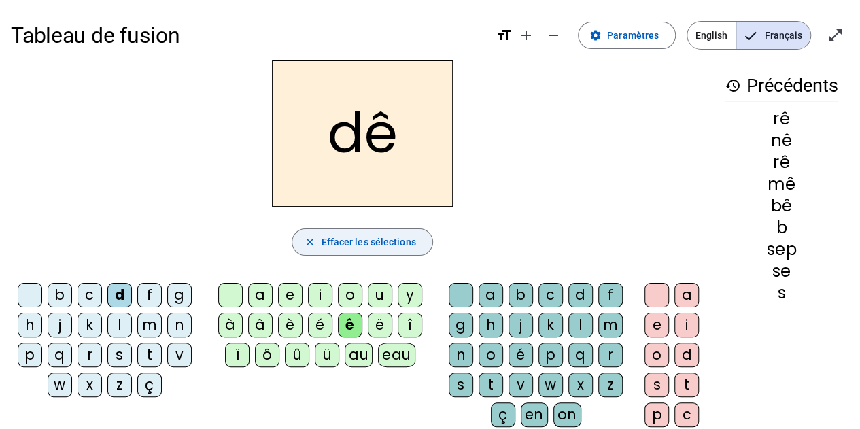
click at [396, 237] on span "Effacer les sélections" at bounding box center [368, 242] width 95 height 16
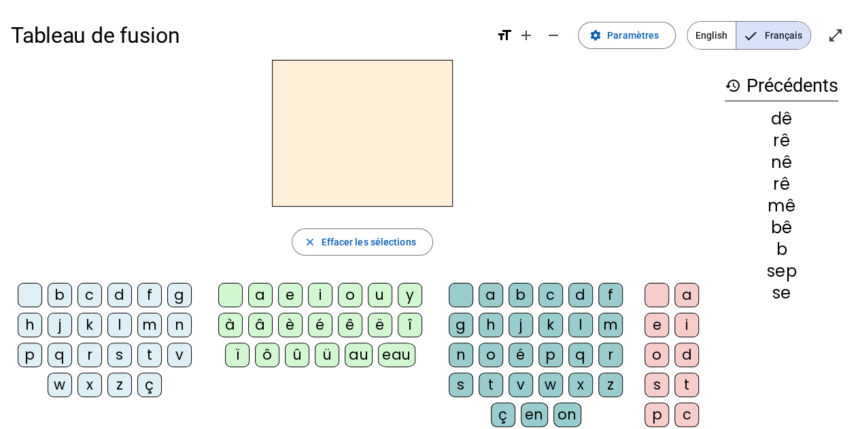
click at [296, 319] on div "è" at bounding box center [290, 325] width 24 height 24
click at [57, 297] on div "b" at bounding box center [60, 295] width 24 height 24
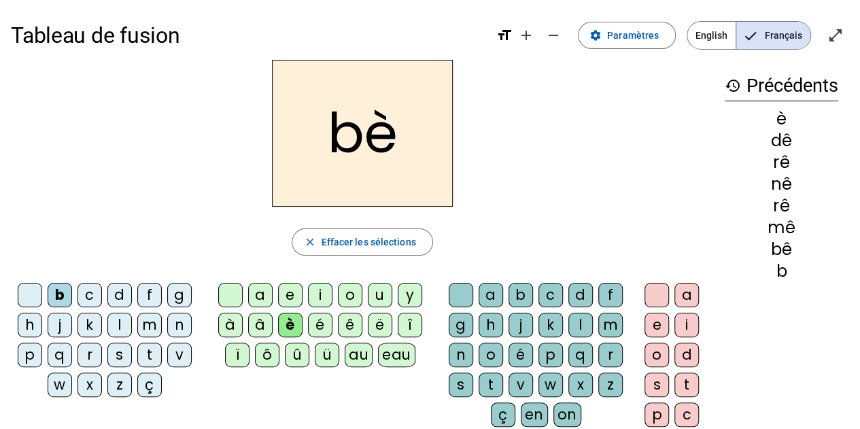
click at [551, 299] on div "c" at bounding box center [551, 295] width 24 height 24
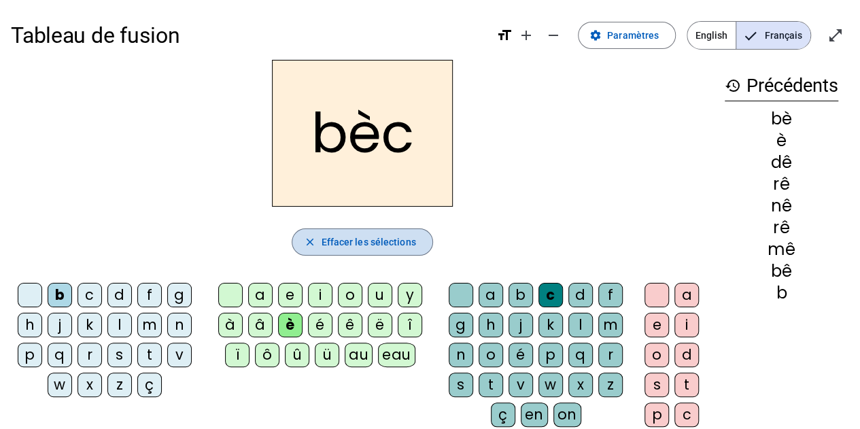
click at [350, 247] on span "Effacer les sélections" at bounding box center [368, 242] width 95 height 16
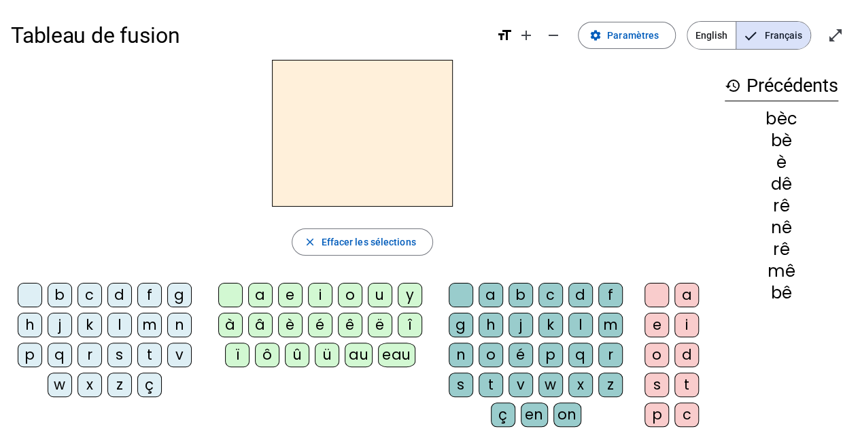
click at [350, 327] on div "ê" at bounding box center [350, 325] width 24 height 24
click at [56, 297] on div "b" at bounding box center [60, 295] width 24 height 24
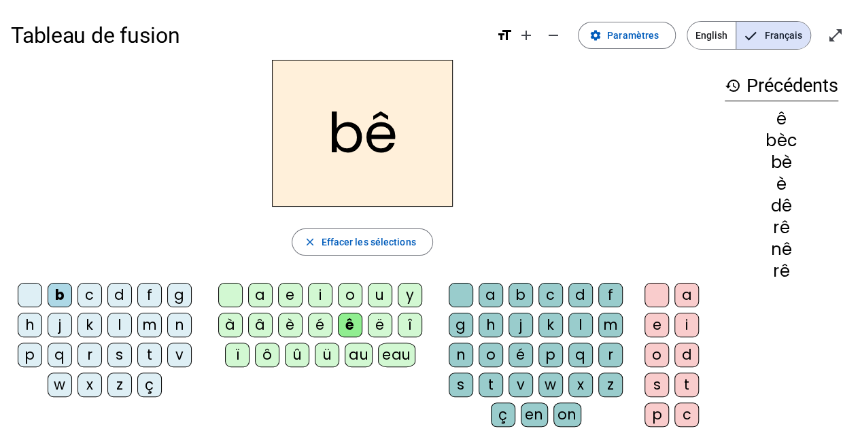
click at [492, 386] on div "t" at bounding box center [491, 385] width 24 height 24
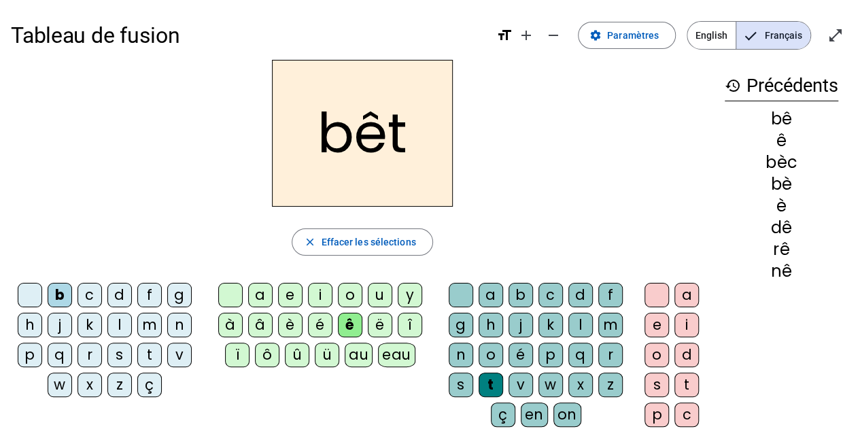
click at [87, 354] on div "r" at bounding box center [90, 355] width 24 height 24
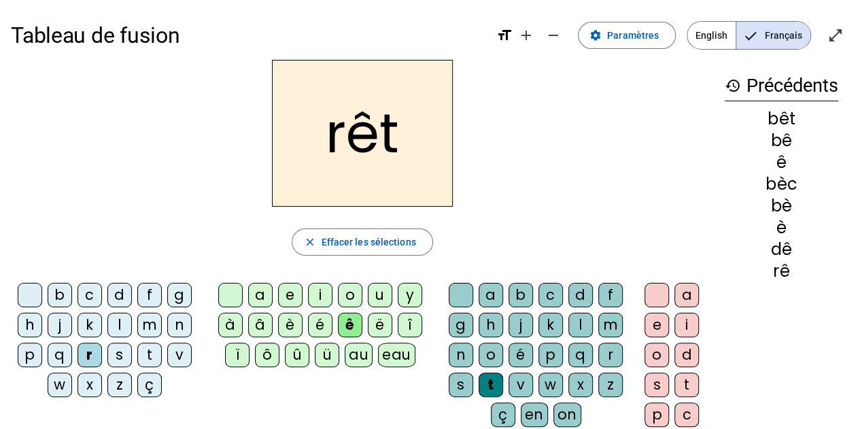
click at [154, 293] on div "f" at bounding box center [149, 295] width 24 height 24
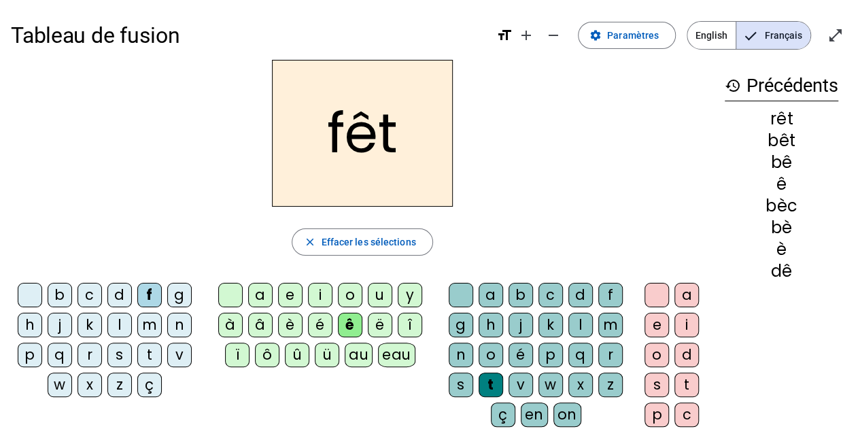
click at [662, 320] on div "e" at bounding box center [657, 325] width 24 height 24
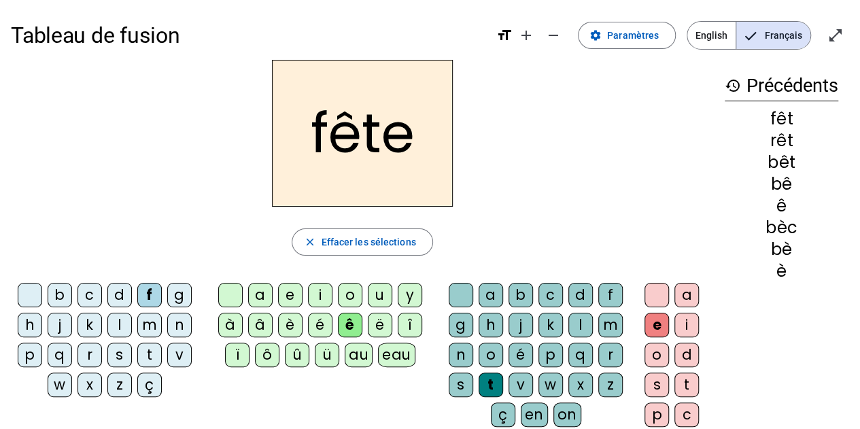
click at [60, 291] on div "b" at bounding box center [60, 295] width 24 height 24
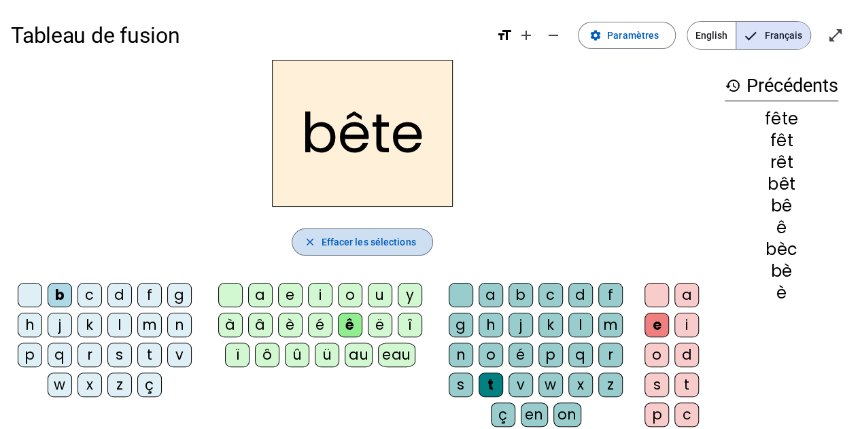
click at [384, 236] on span "Effacer les sélections" at bounding box center [368, 242] width 95 height 16
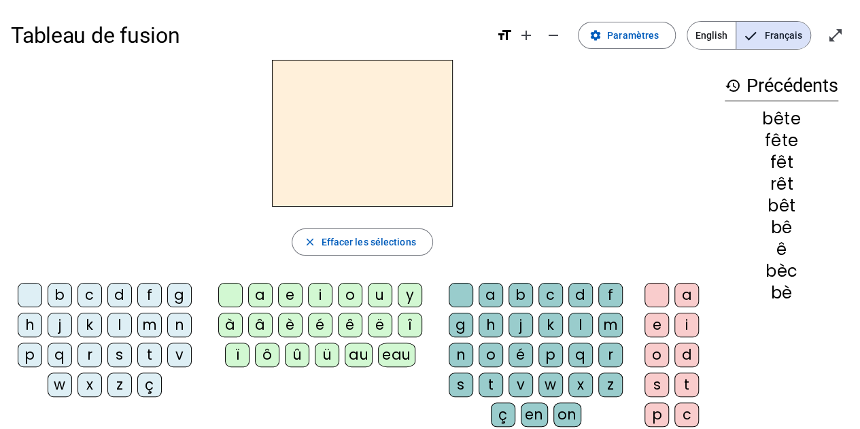
click at [292, 322] on div "è" at bounding box center [290, 325] width 24 height 24
click at [58, 298] on div "b" at bounding box center [60, 295] width 24 height 24
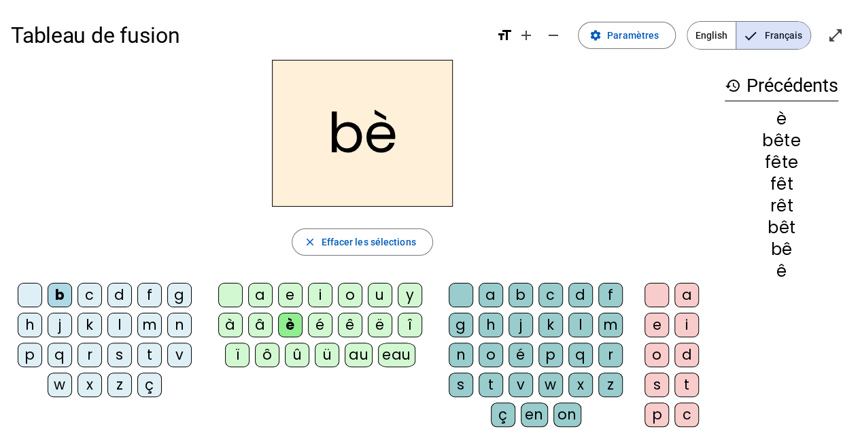
click at [120, 283] on div "d" at bounding box center [119, 295] width 24 height 24
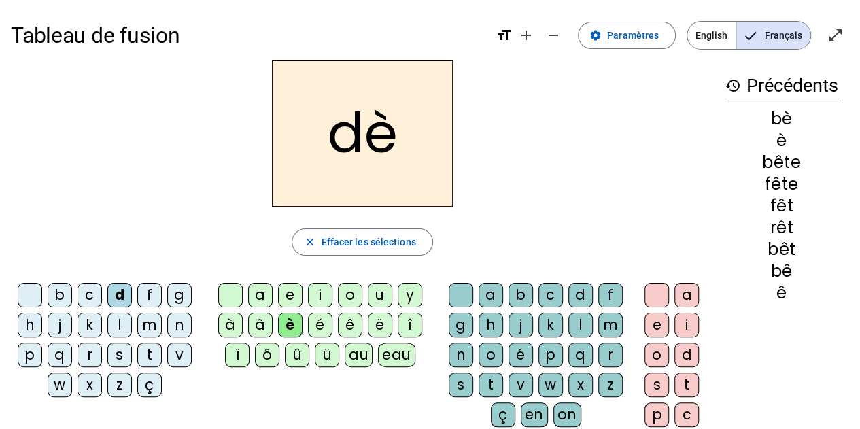
click at [148, 290] on div "f" at bounding box center [149, 295] width 24 height 24
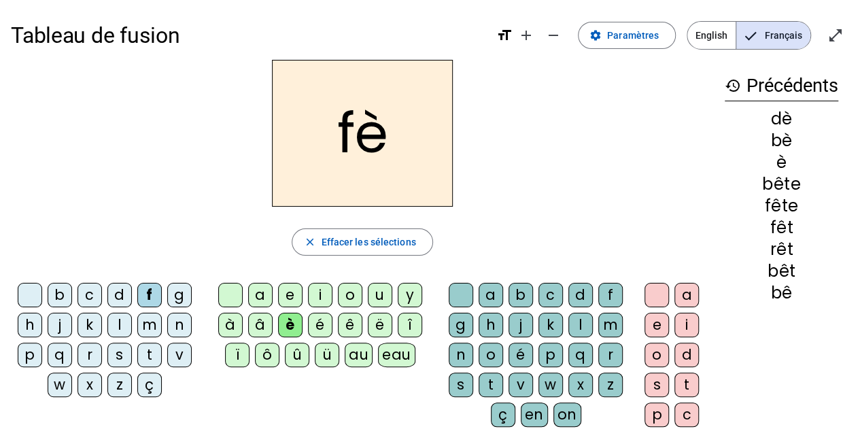
click at [57, 324] on div "j" at bounding box center [60, 325] width 24 height 24
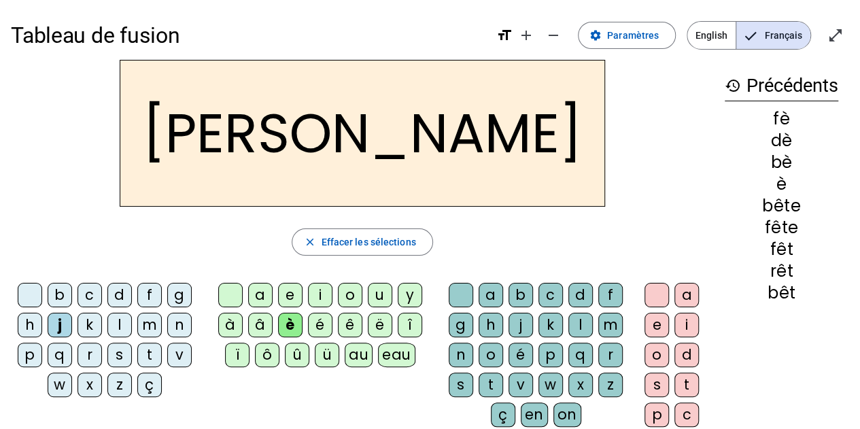
click at [87, 326] on div "k" at bounding box center [90, 325] width 24 height 24
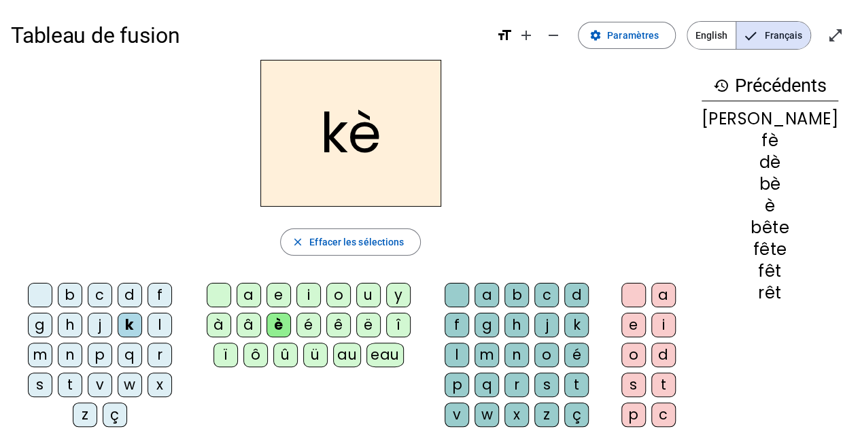
click at [88, 324] on div "j" at bounding box center [100, 325] width 24 height 24
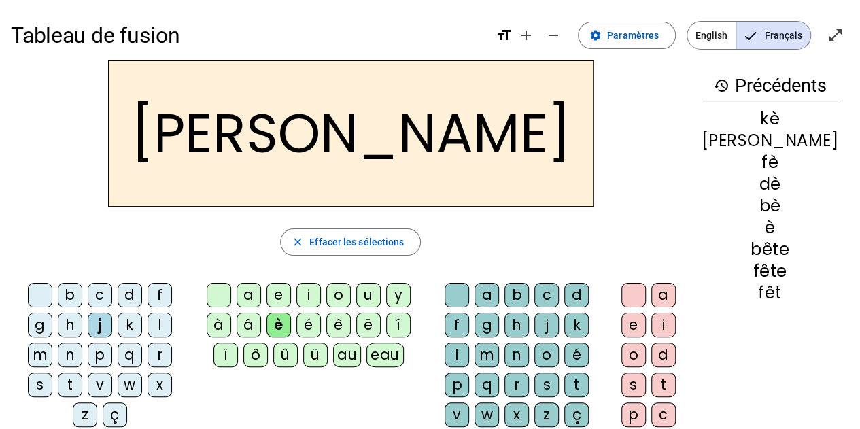
click at [118, 327] on div "k" at bounding box center [130, 325] width 24 height 24
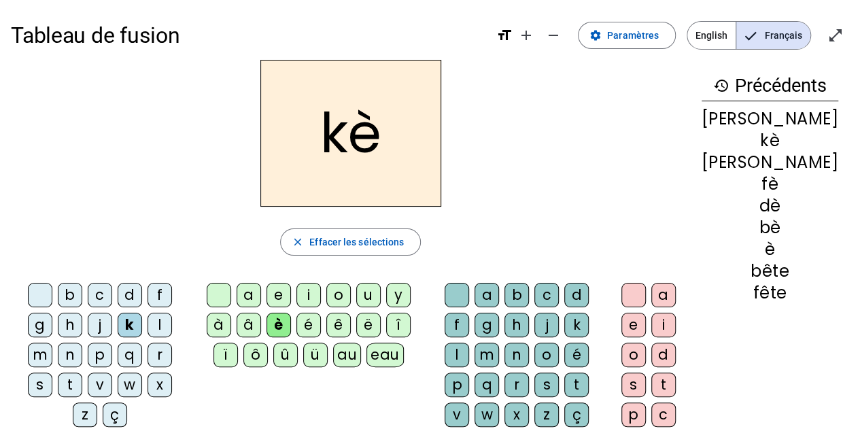
click at [148, 324] on div "l" at bounding box center [160, 325] width 24 height 24
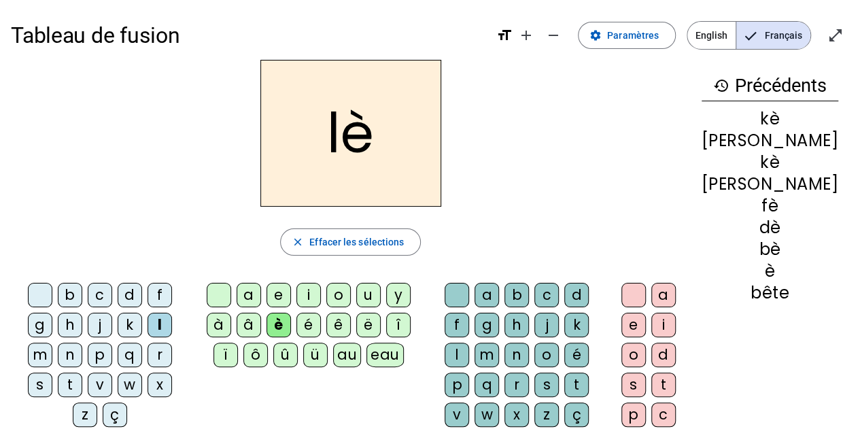
click at [52, 343] on div "m" at bounding box center [40, 355] width 24 height 24
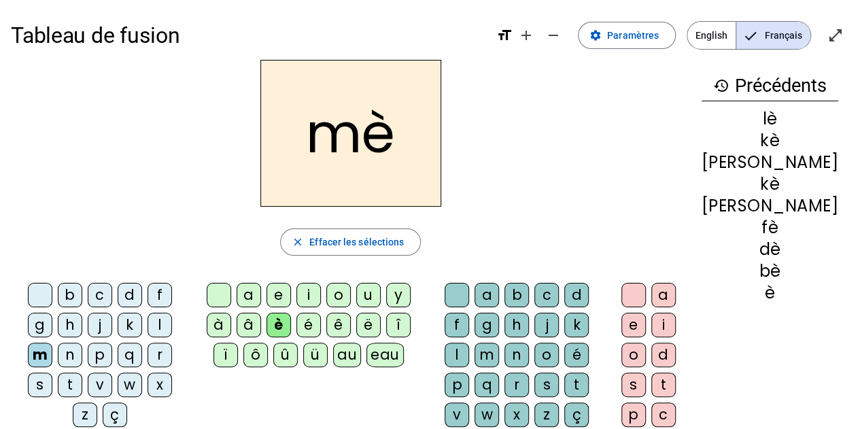
click at [82, 343] on div "n" at bounding box center [70, 355] width 24 height 24
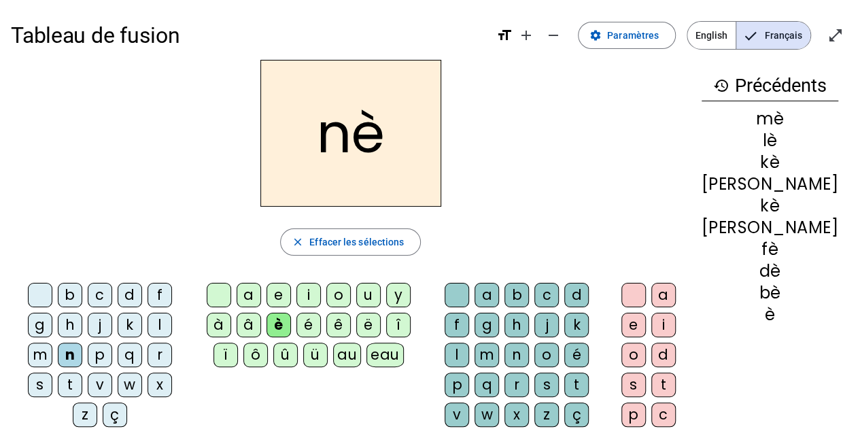
click at [88, 360] on div "p" at bounding box center [100, 355] width 24 height 24
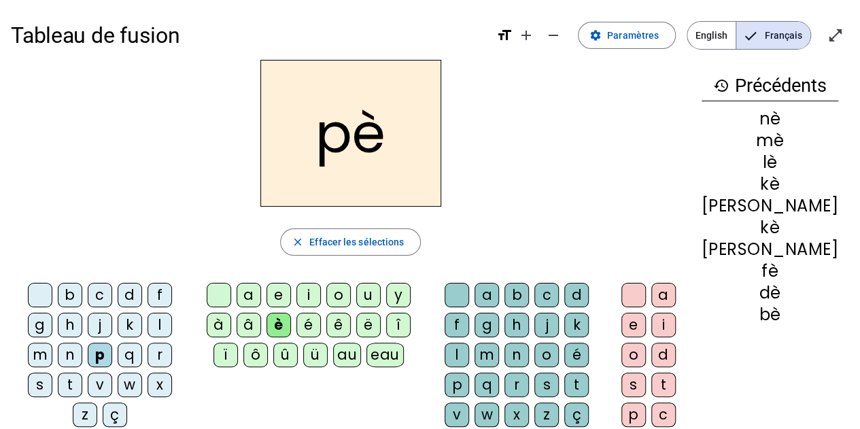
click at [148, 362] on div "r" at bounding box center [160, 355] width 24 height 24
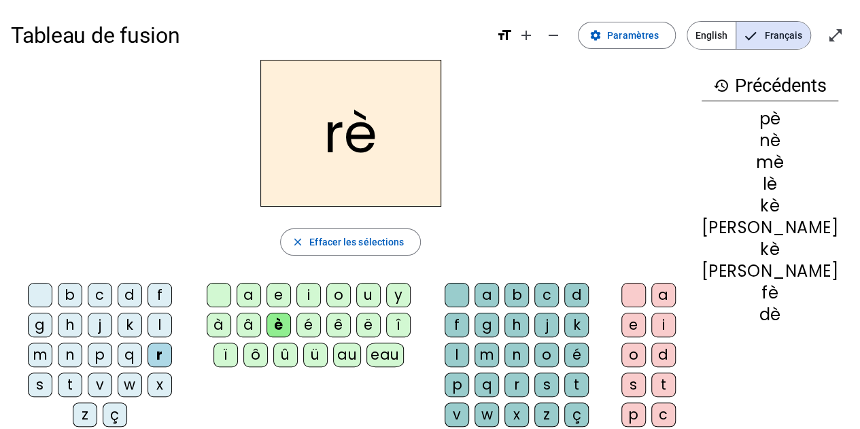
click at [351, 324] on div "ê" at bounding box center [338, 325] width 24 height 24
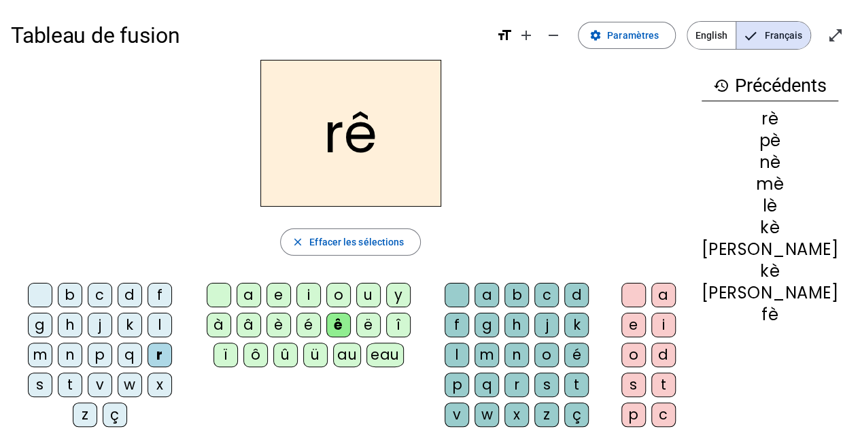
click at [469, 343] on div "l" at bounding box center [457, 355] width 24 height 24
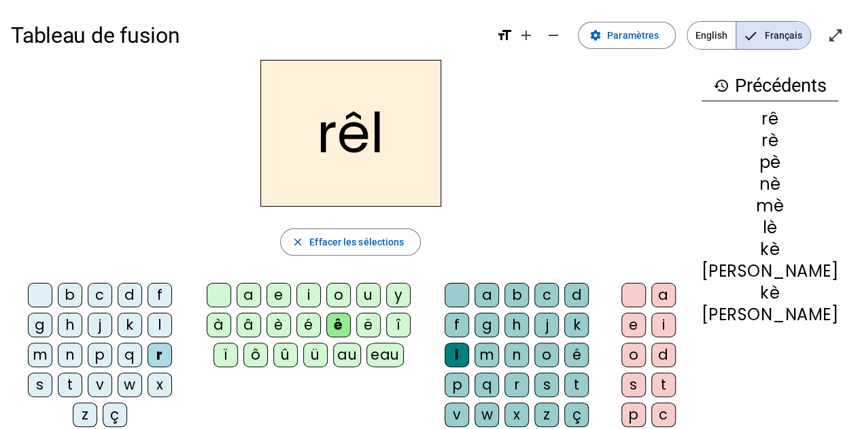
click at [499, 343] on div "m" at bounding box center [487, 355] width 24 height 24
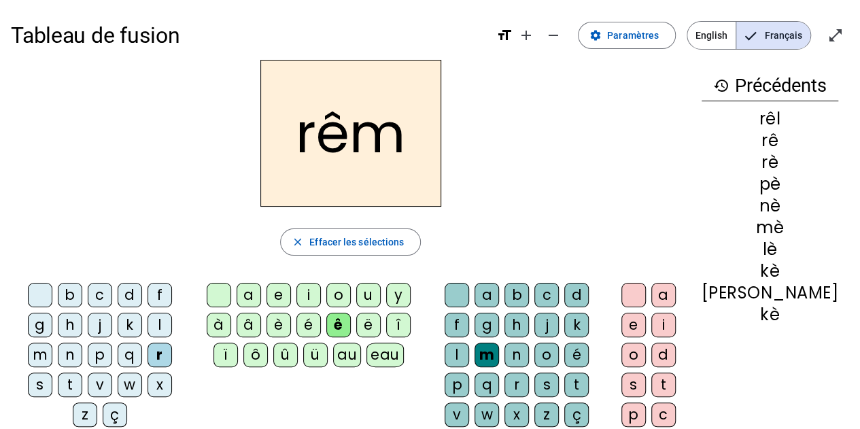
click at [564, 383] on div "t" at bounding box center [576, 385] width 24 height 24
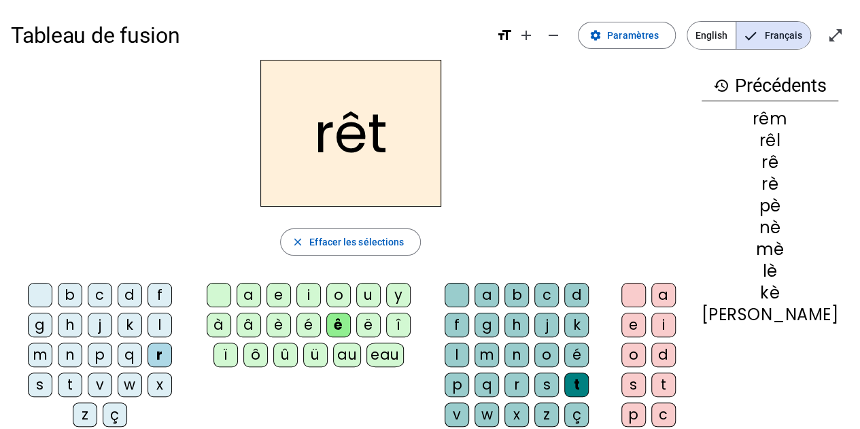
click at [469, 403] on div "v" at bounding box center [457, 415] width 24 height 24
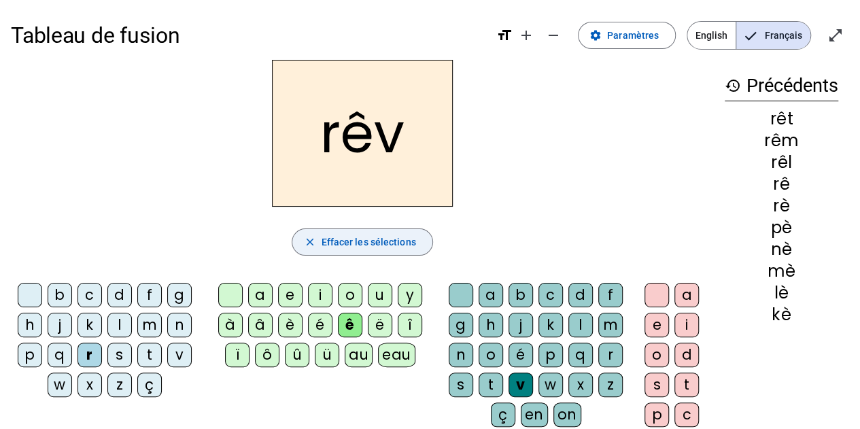
click at [344, 243] on span "Effacer les sélections" at bounding box center [368, 242] width 95 height 16
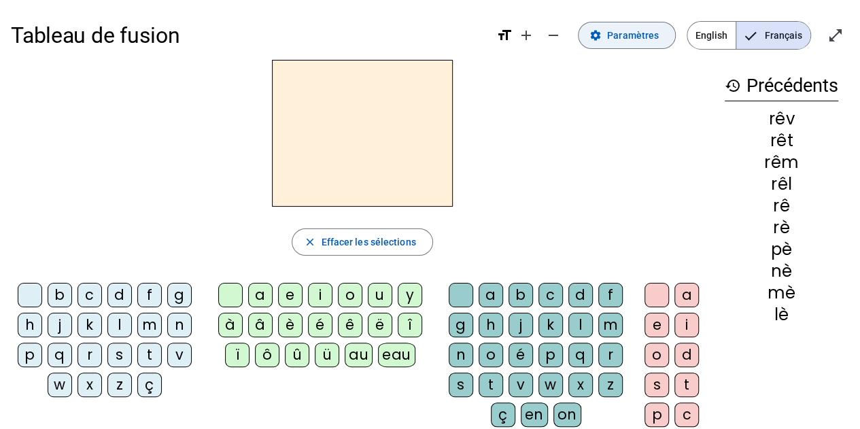
click at [649, 36] on span "Paramètres" at bounding box center [633, 35] width 52 height 16
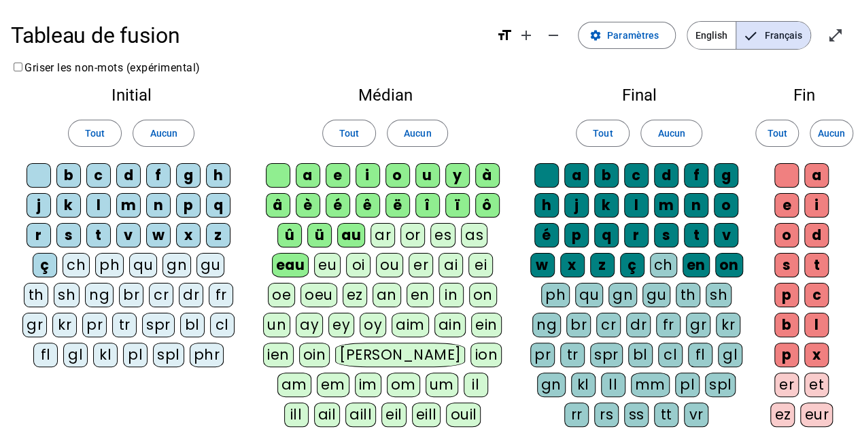
click at [356, 262] on div "oi" at bounding box center [358, 265] width 24 height 24
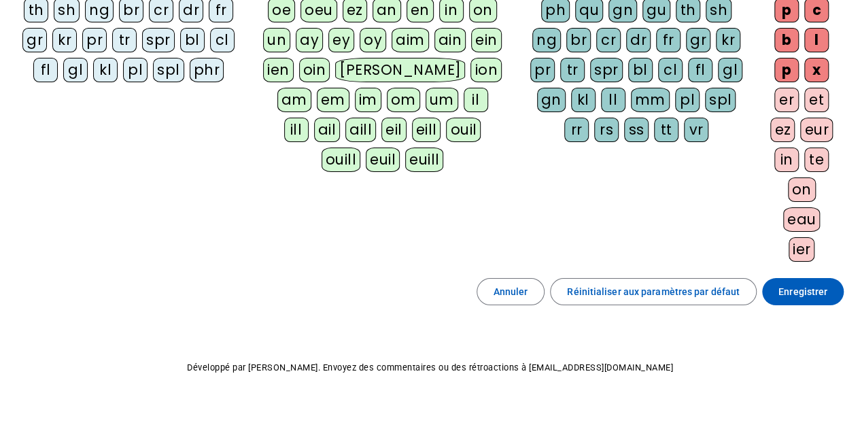
scroll to position [297, 0]
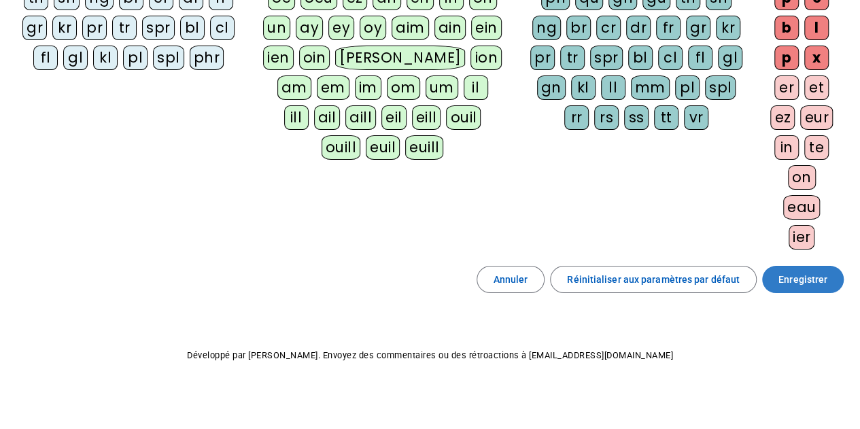
click at [788, 271] on span "Enregistrer" at bounding box center [803, 279] width 49 height 16
